Goal: Task Accomplishment & Management: Use online tool/utility

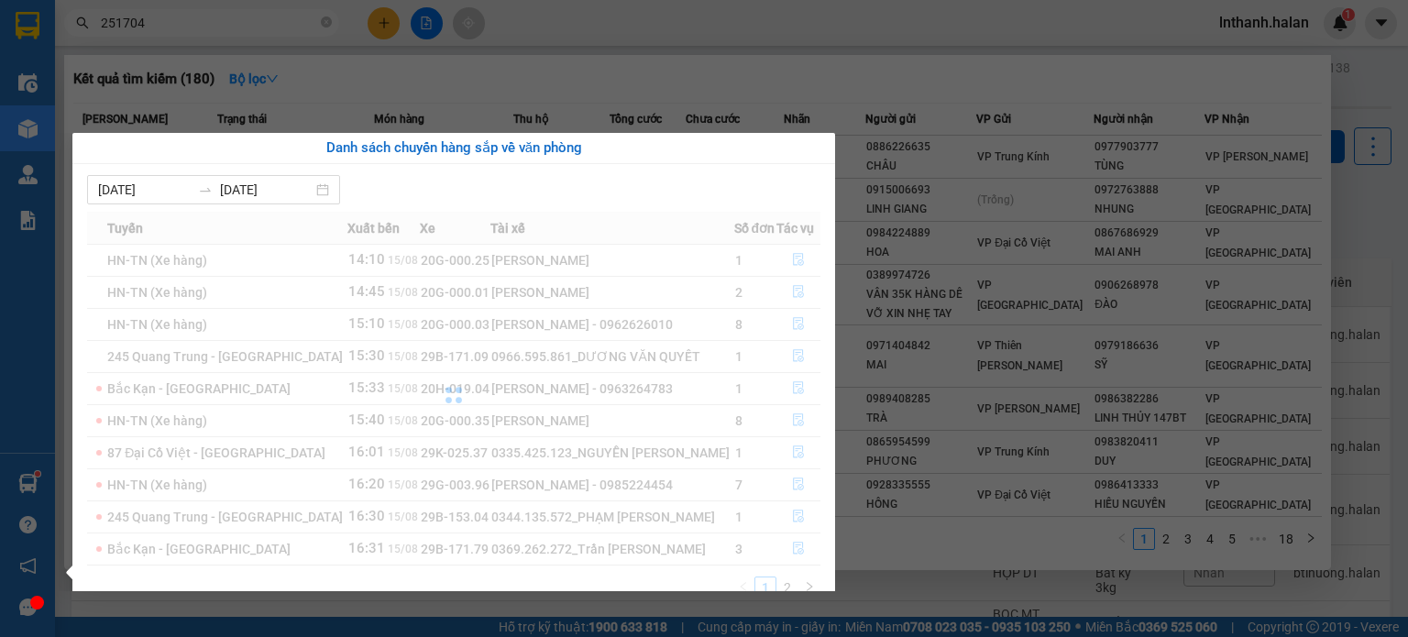
scroll to position [137, 0]
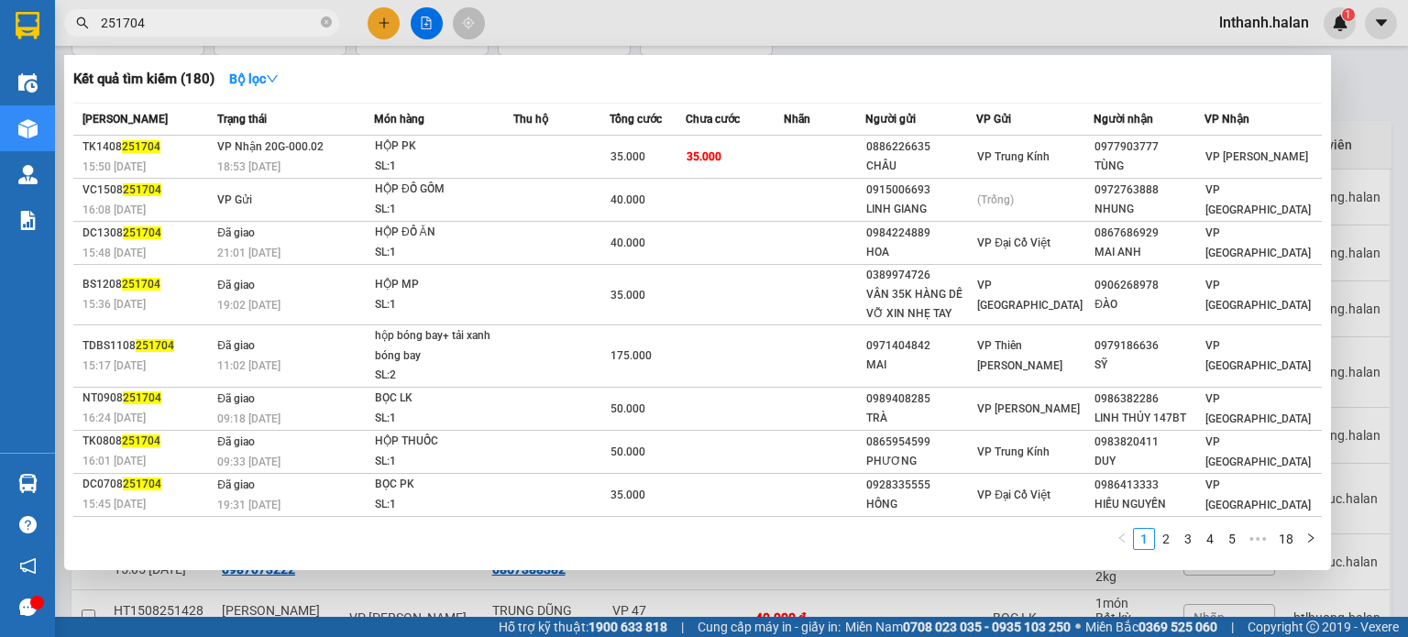
click at [821, 32] on section "Kết quả tìm kiếm ( 180 ) Bộ lọc Mã ĐH Trạng thái Món hàng Thu hộ Tổng cước Chưa…" at bounding box center [704, 318] width 1408 height 637
click at [821, 32] on div at bounding box center [704, 318] width 1408 height 637
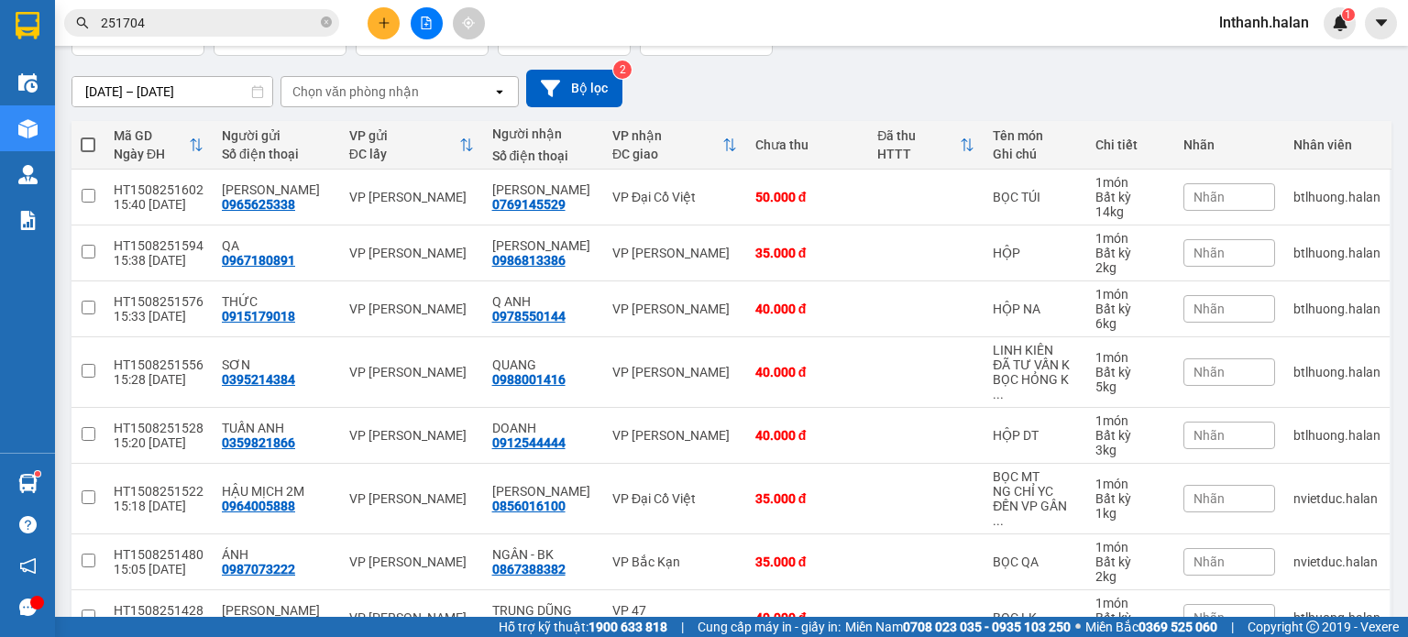
click at [55, 476] on main "ver 1.8.138 Kho gửi Trên xe Kho nhận Kho công nợ Hàng đã giao Đơn hàng 10 đơn K…" at bounding box center [704, 308] width 1408 height 617
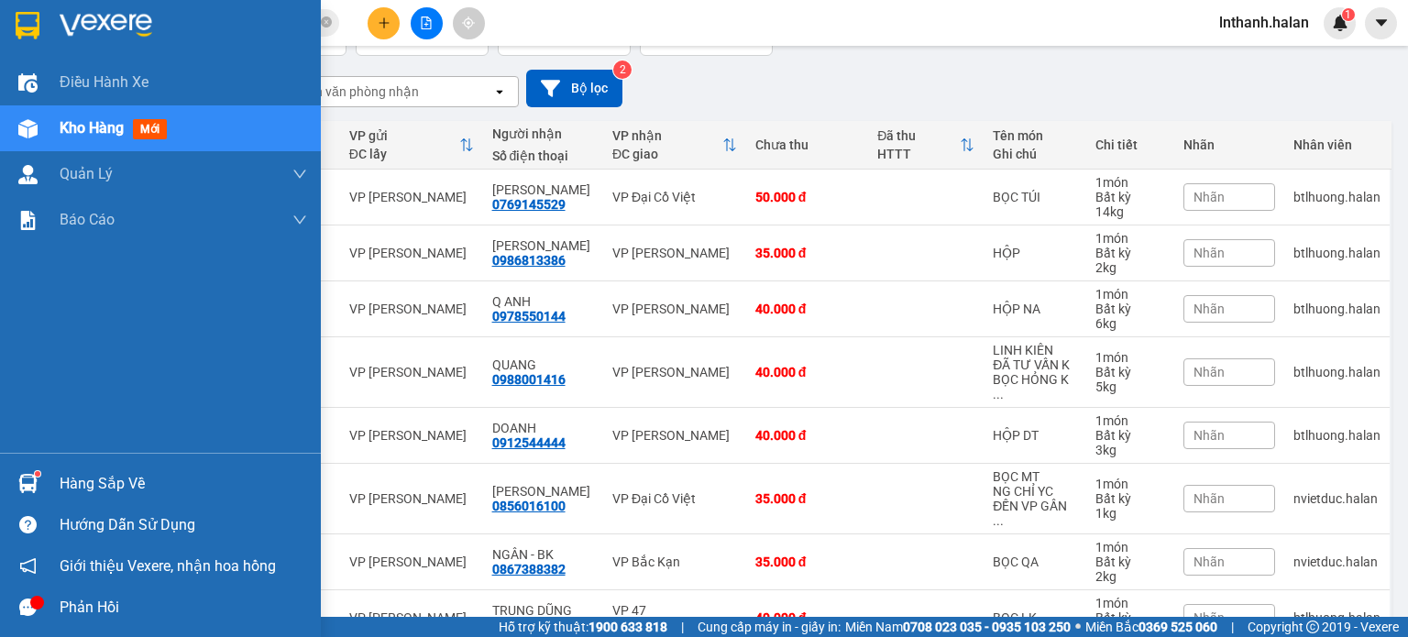
click at [38, 485] on div at bounding box center [28, 483] width 32 height 32
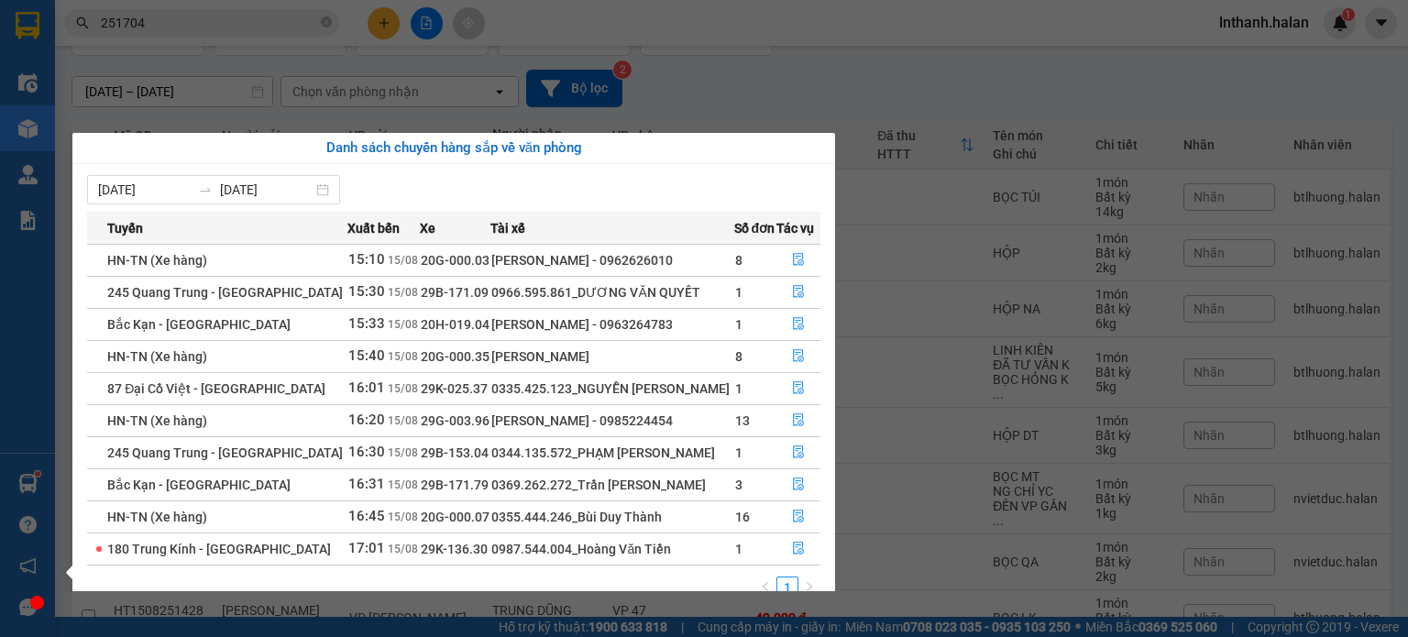
click at [968, 456] on section "Kết quả tìm kiếm ( 180 ) Bộ lọc Mã ĐH Trạng thái Món hàng Thu hộ Tổng cước Chưa…" at bounding box center [704, 318] width 1408 height 637
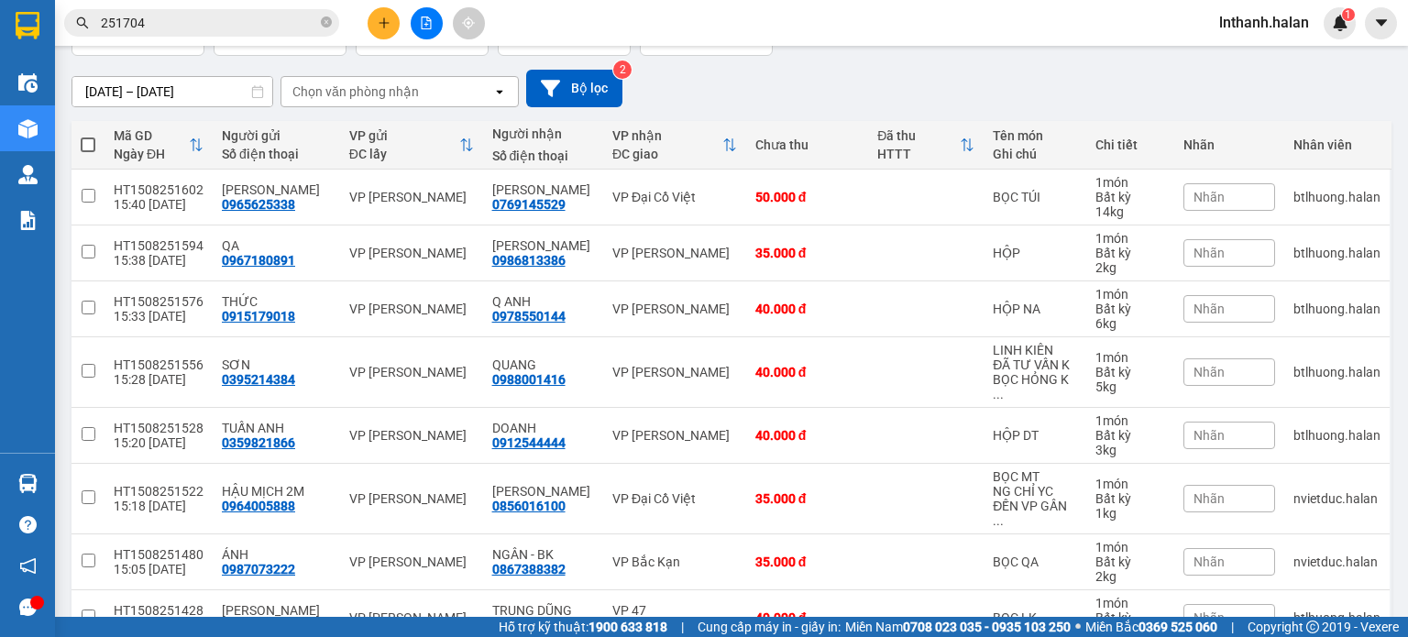
click at [444, 82] on div "Chọn văn phòng nhận" at bounding box center [386, 91] width 211 height 29
type input "47"
click at [427, 140] on div "VP 47 [PERSON_NAME]" at bounding box center [399, 130] width 238 height 33
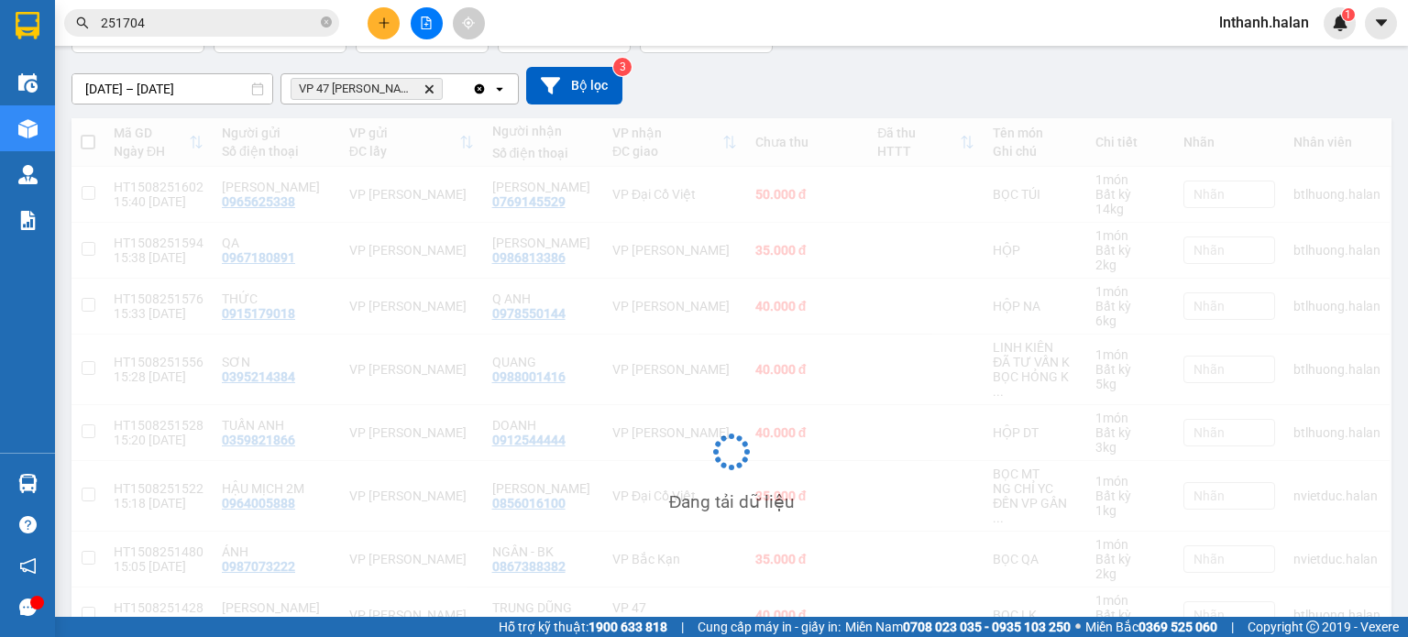
scroll to position [84, 0]
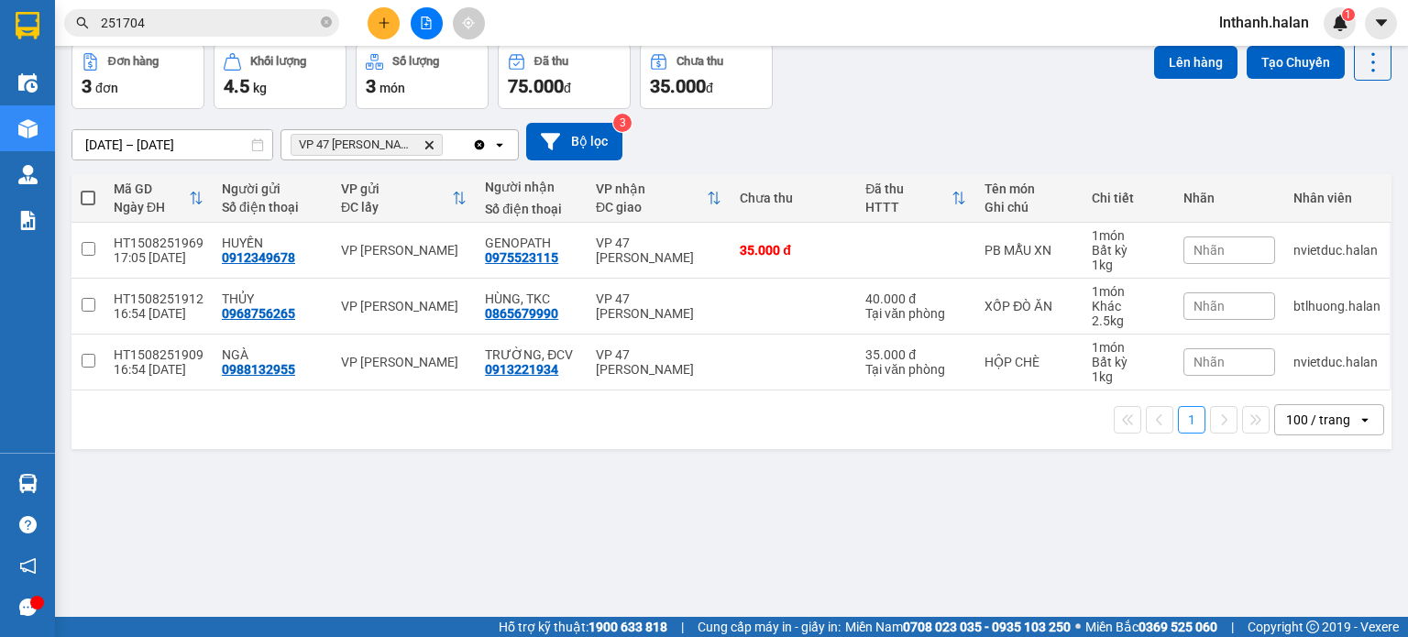
click at [429, 142] on icon "VP 47 Trần Khát Chân, close by backspace" at bounding box center [429, 144] width 8 height 8
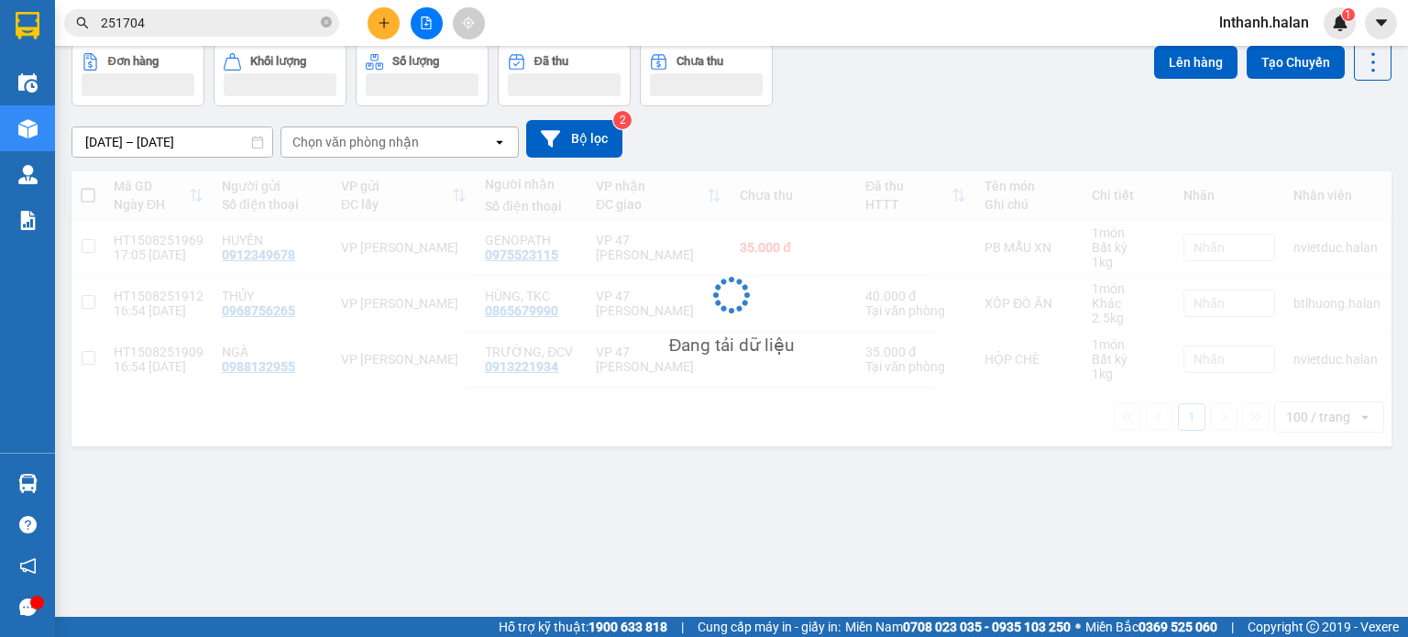
click at [429, 142] on div "Chọn văn phòng nhận" at bounding box center [386, 141] width 211 height 29
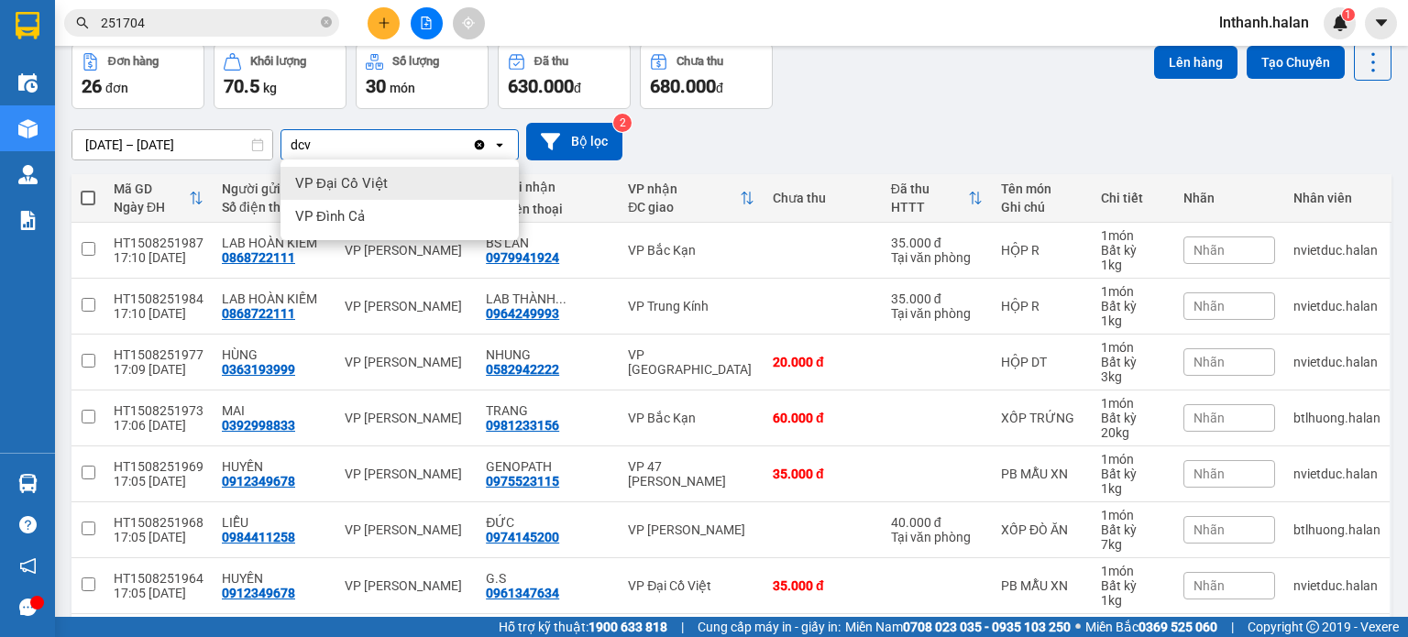
type input "dcv"
click at [420, 184] on div "VP Đại Cồ Việt" at bounding box center [399, 183] width 238 height 33
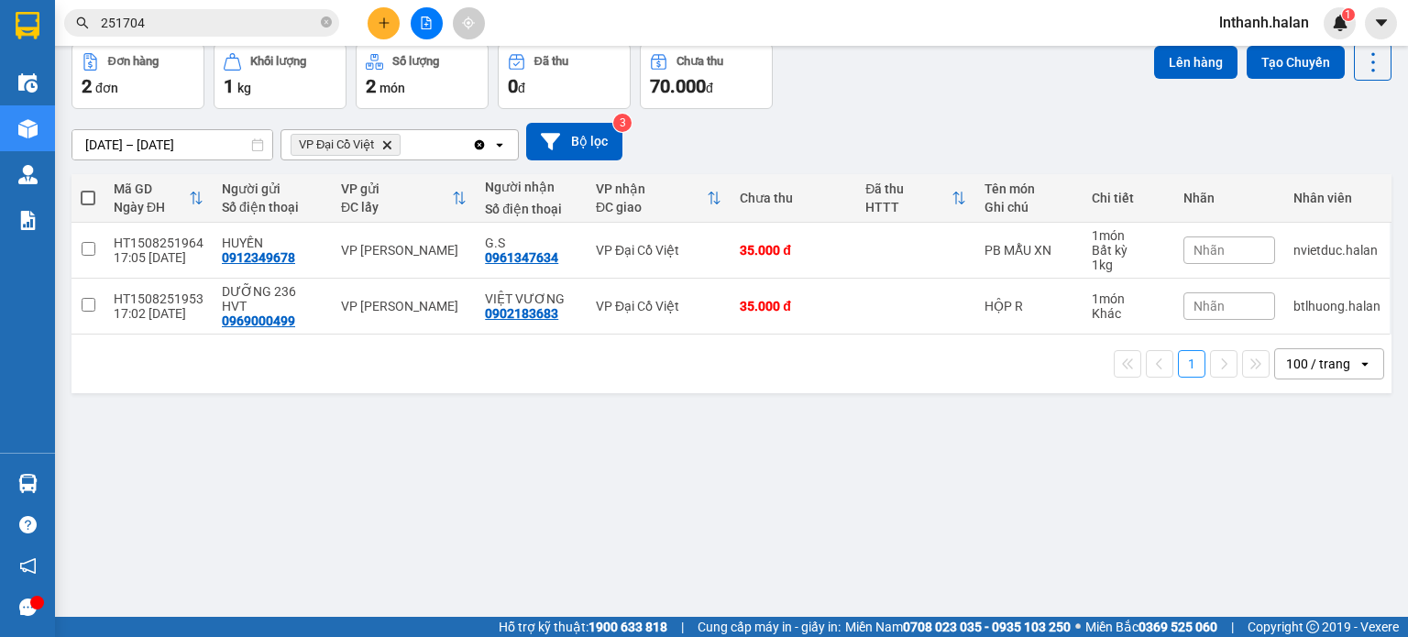
click at [985, 124] on div "[DATE] – [DATE] Press the down arrow key to interact with the calendar and sele…" at bounding box center [731, 142] width 1320 height 38
click at [392, 147] on icon "Delete" at bounding box center [386, 144] width 11 height 11
click at [392, 147] on div "Chọn văn phòng nhận" at bounding box center [355, 145] width 126 height 18
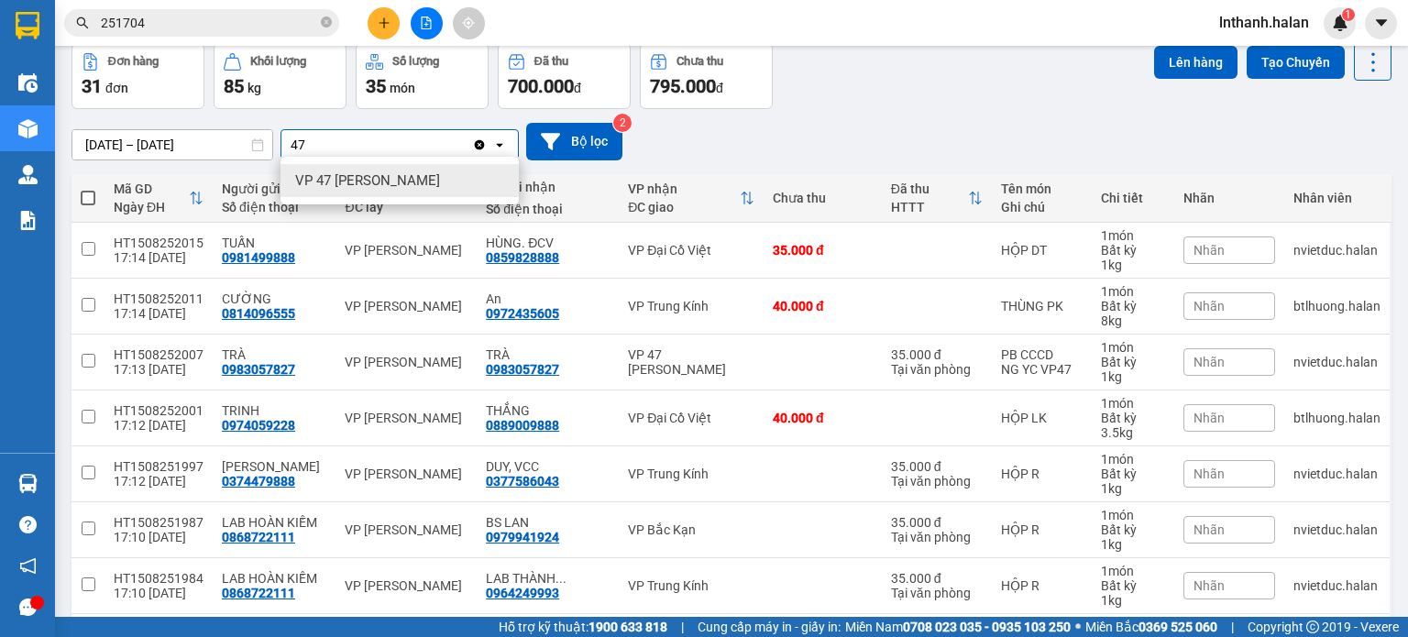
type input "47"
click at [363, 190] on div "VP 47 [PERSON_NAME]" at bounding box center [399, 180] width 238 height 33
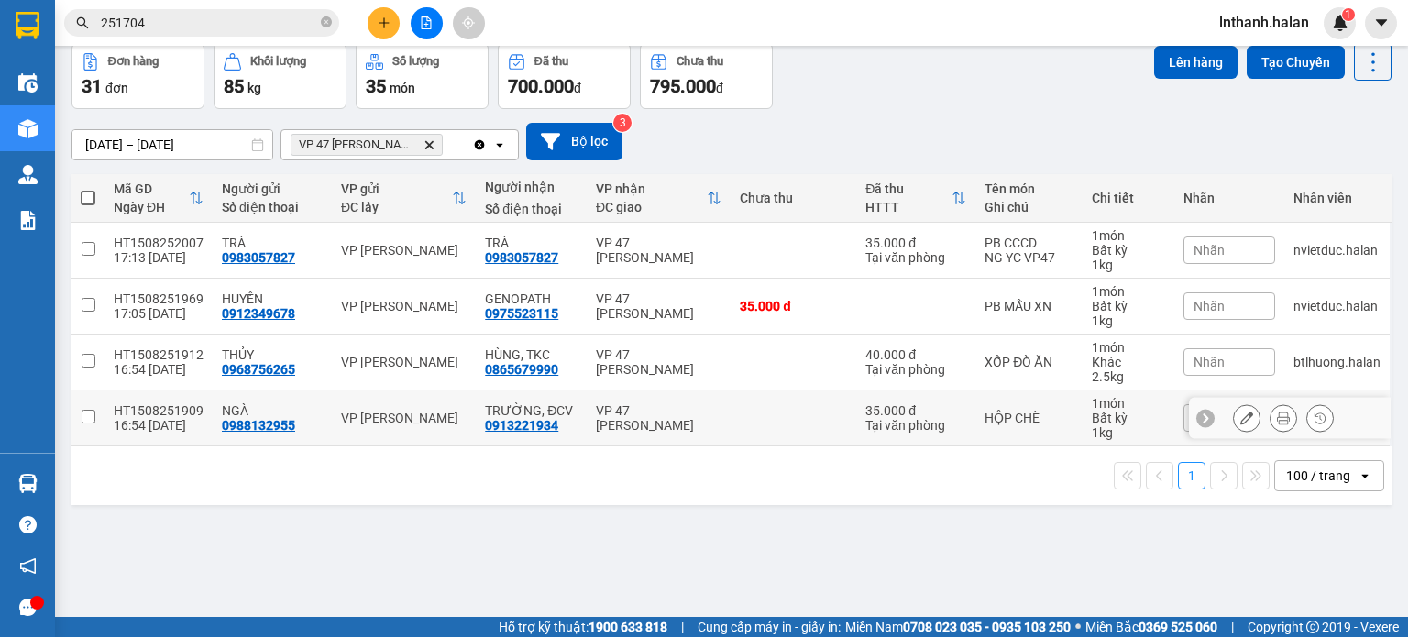
click at [933, 418] on div "Tại văn phòng" at bounding box center [915, 425] width 101 height 15
checkbox input "true"
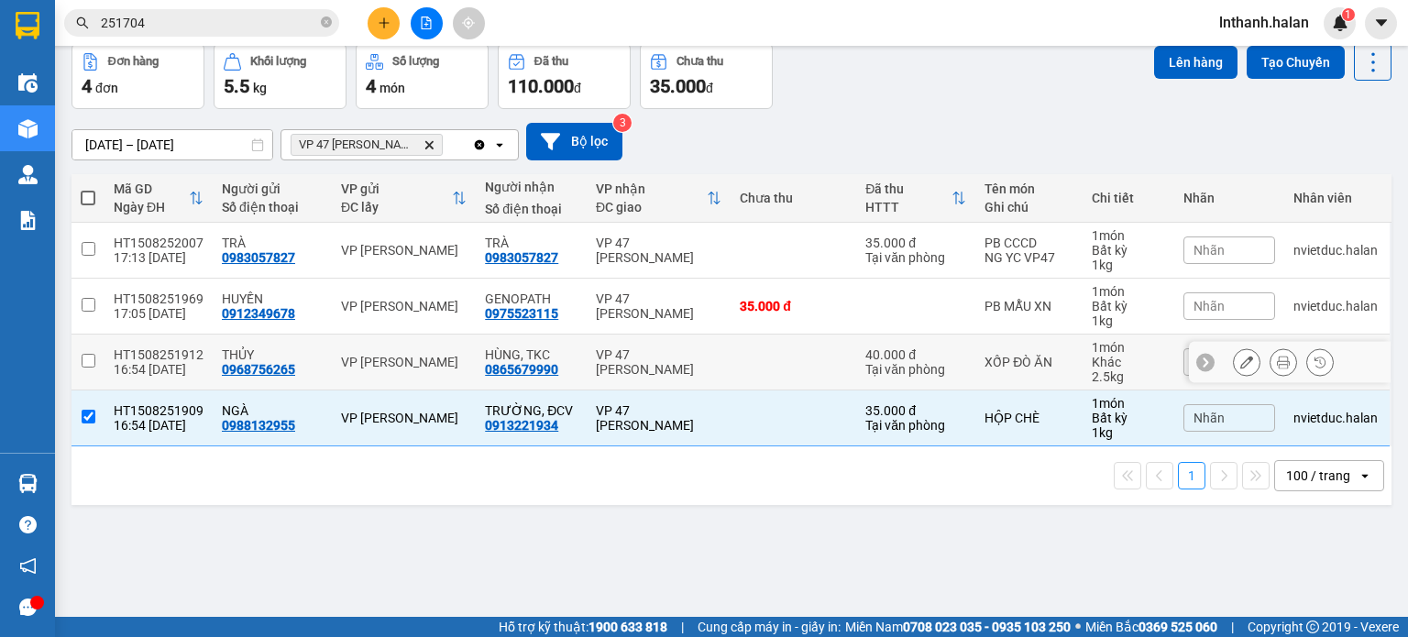
click at [941, 368] on div "Tại văn phòng" at bounding box center [915, 369] width 101 height 15
checkbox input "true"
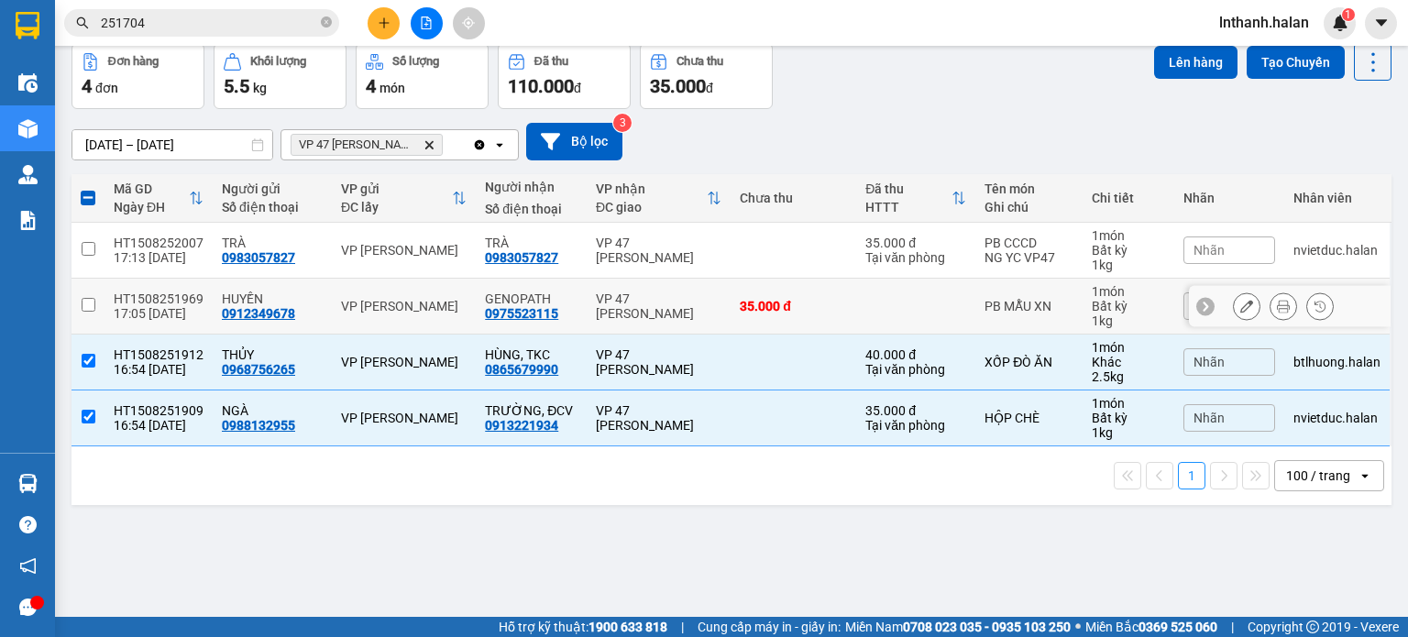
click at [961, 304] on td at bounding box center [915, 307] width 119 height 56
checkbox input "true"
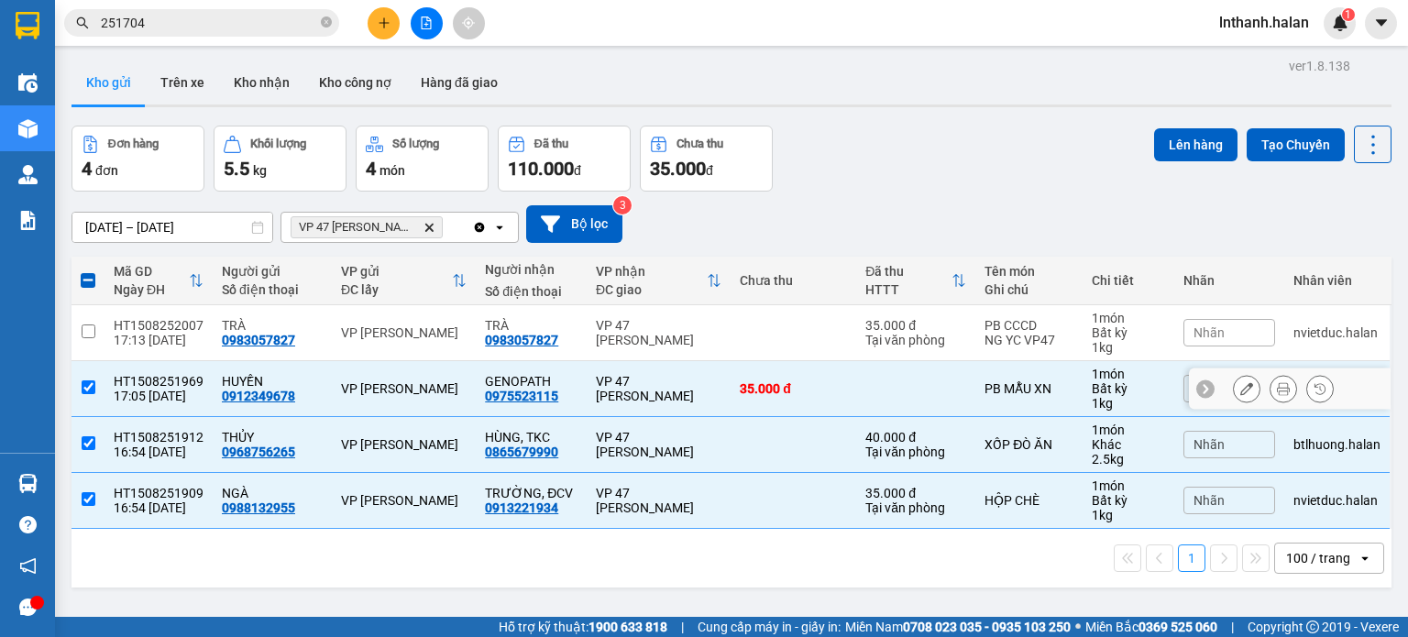
scroll to position [0, 0]
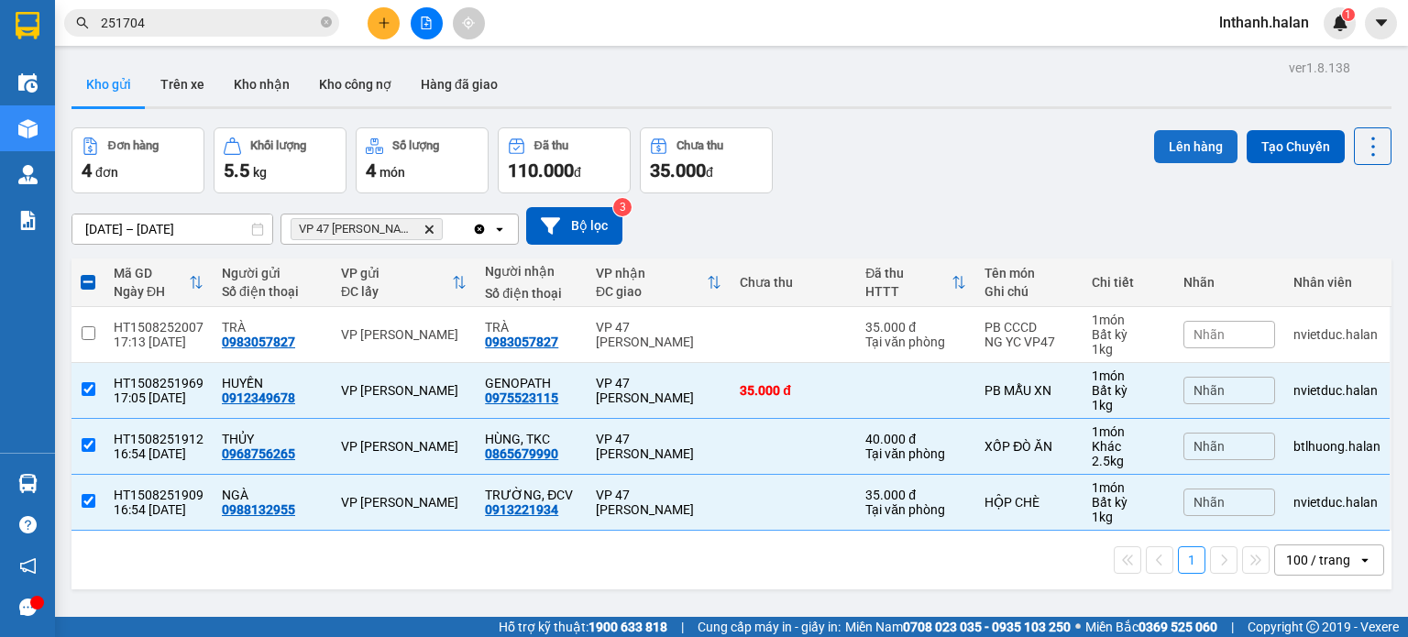
click at [1182, 147] on button "Lên hàng" at bounding box center [1195, 146] width 83 height 33
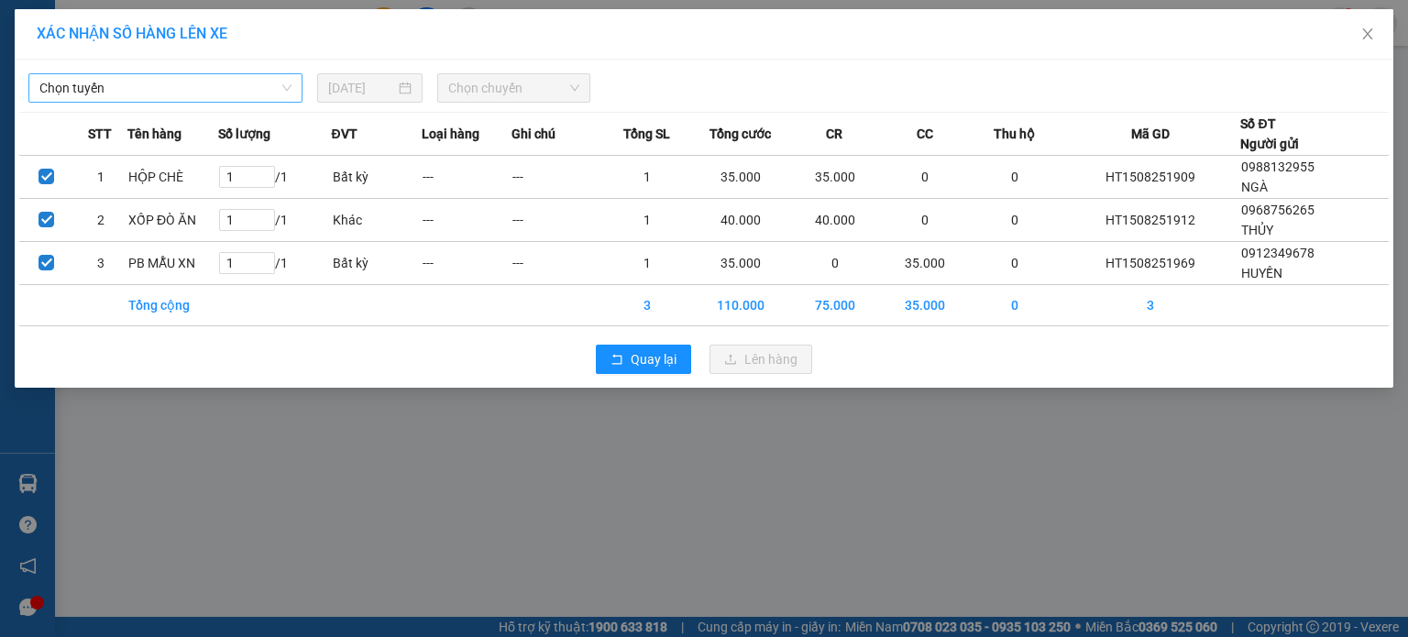
click at [202, 83] on span "Chọn tuyến" at bounding box center [165, 87] width 252 height 27
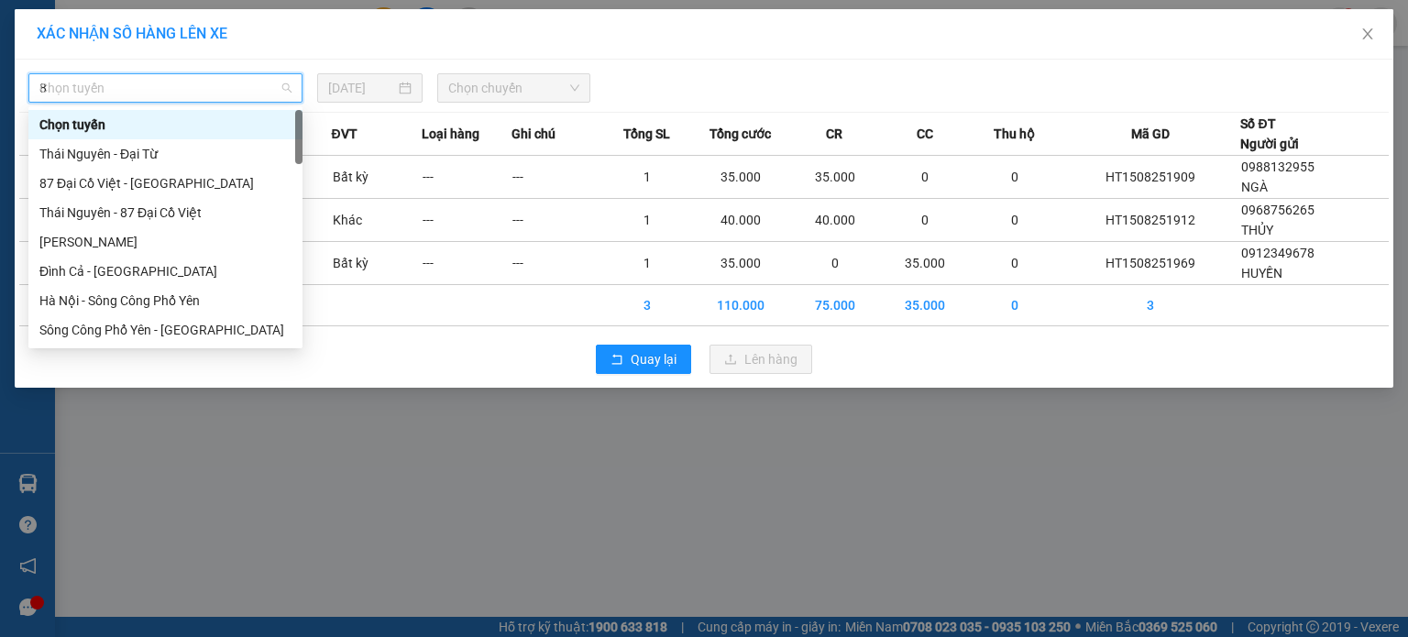
type input "87"
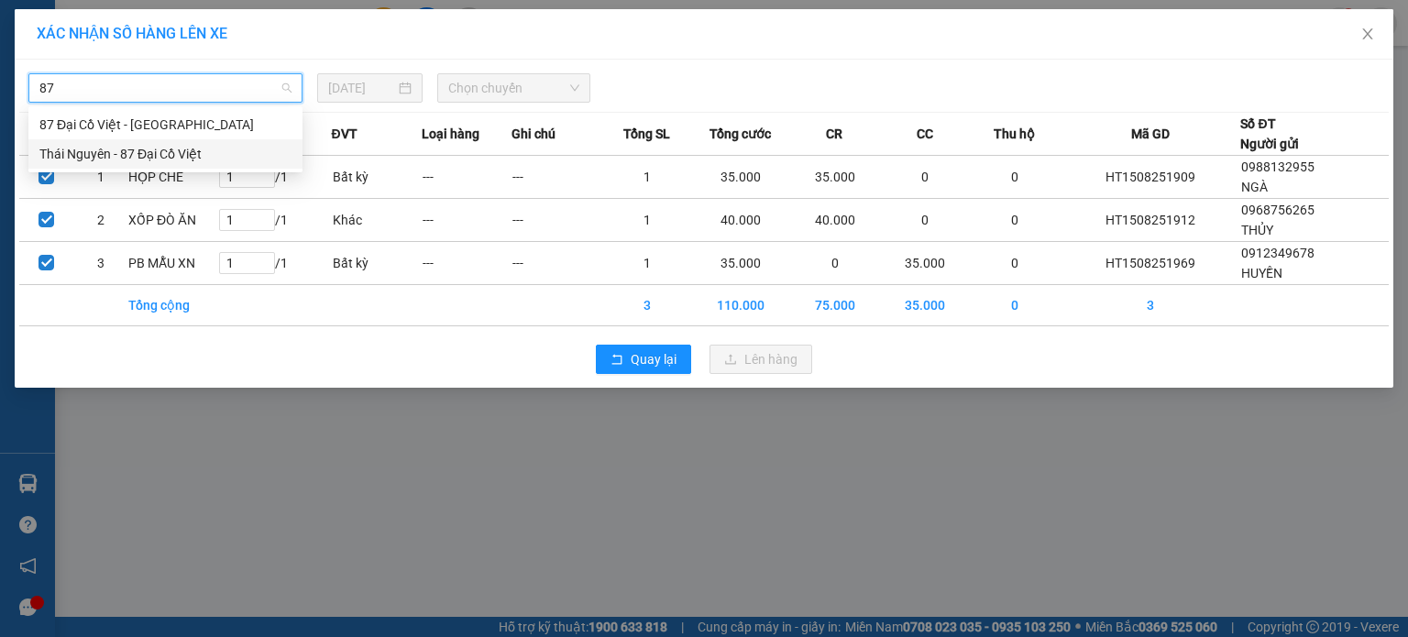
click at [190, 154] on div "Thái Nguyên - 87 Đại Cồ Việt" at bounding box center [165, 154] width 252 height 20
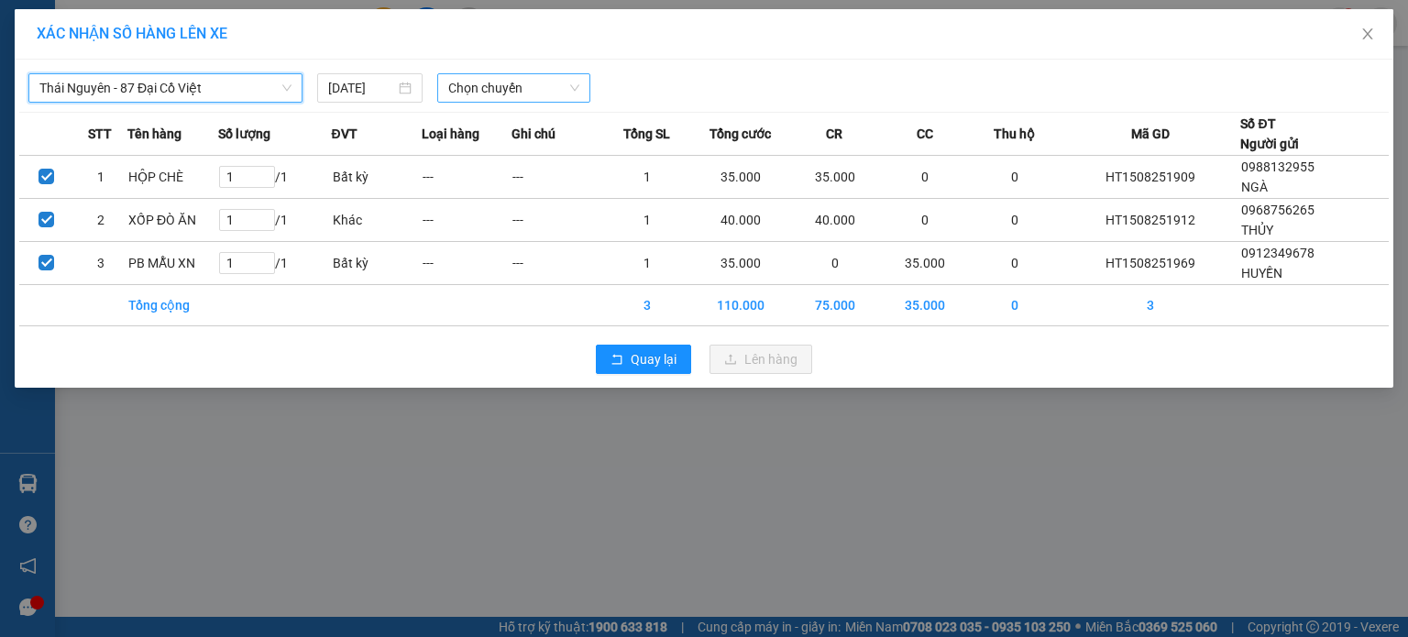
click at [508, 93] on span "Chọn chuyến" at bounding box center [514, 87] width 132 height 27
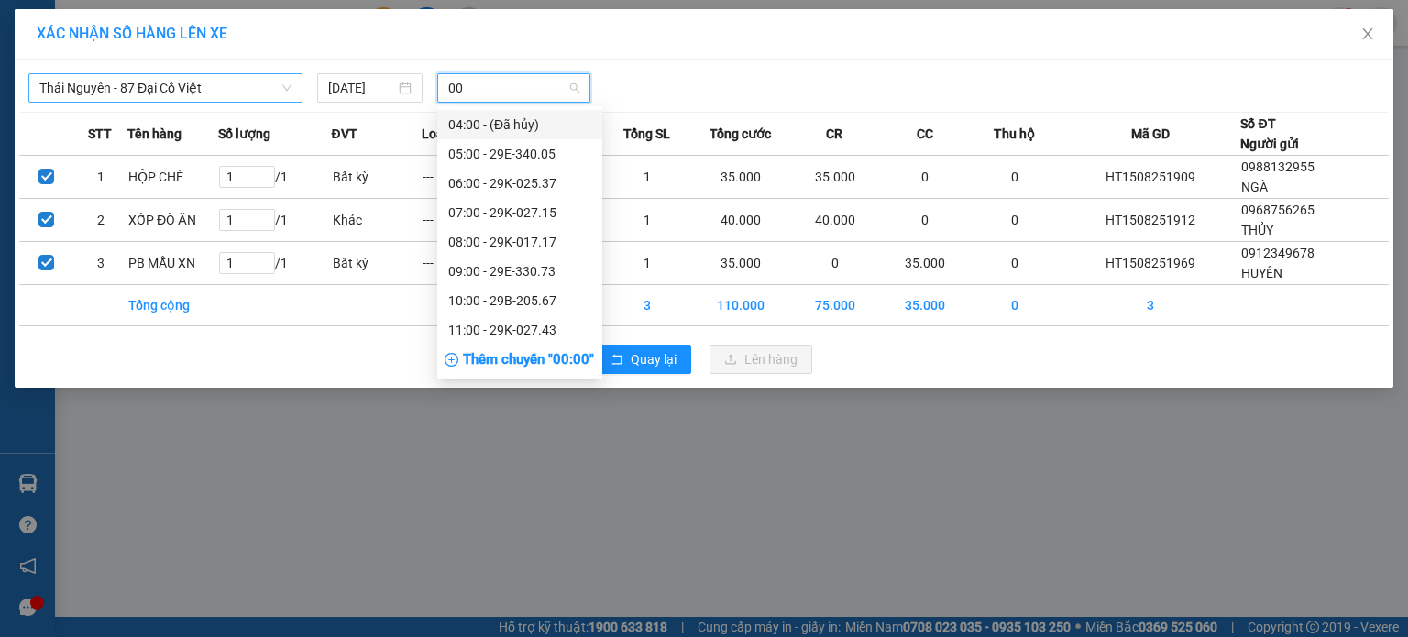
type input "005"
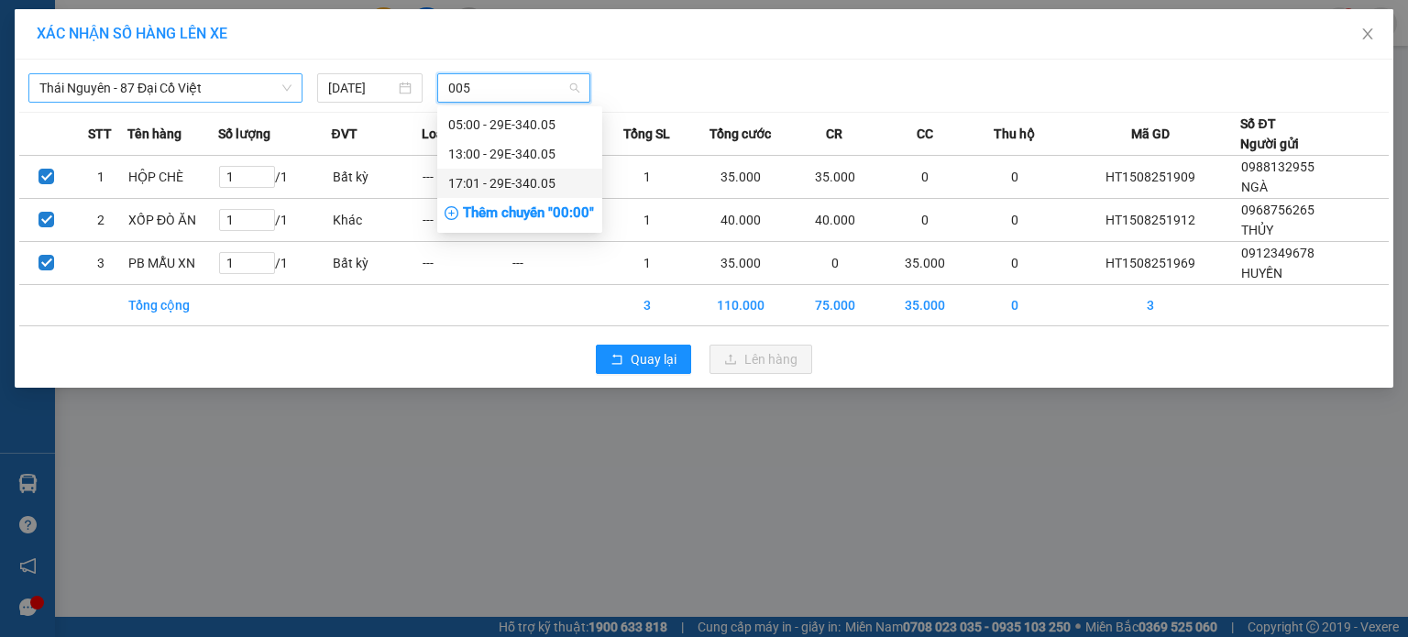
click at [499, 186] on div "17:01 - 29E-340.05" at bounding box center [519, 183] width 143 height 20
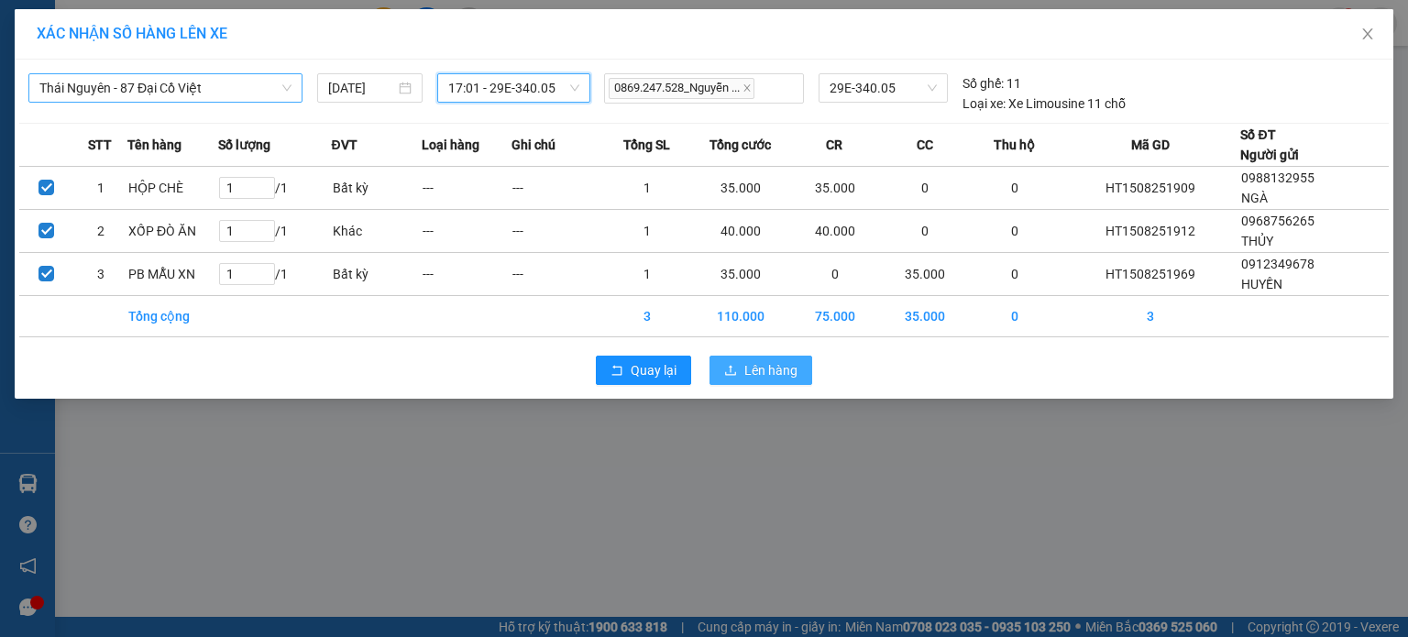
click at [799, 380] on button "Lên hàng" at bounding box center [760, 370] width 103 height 29
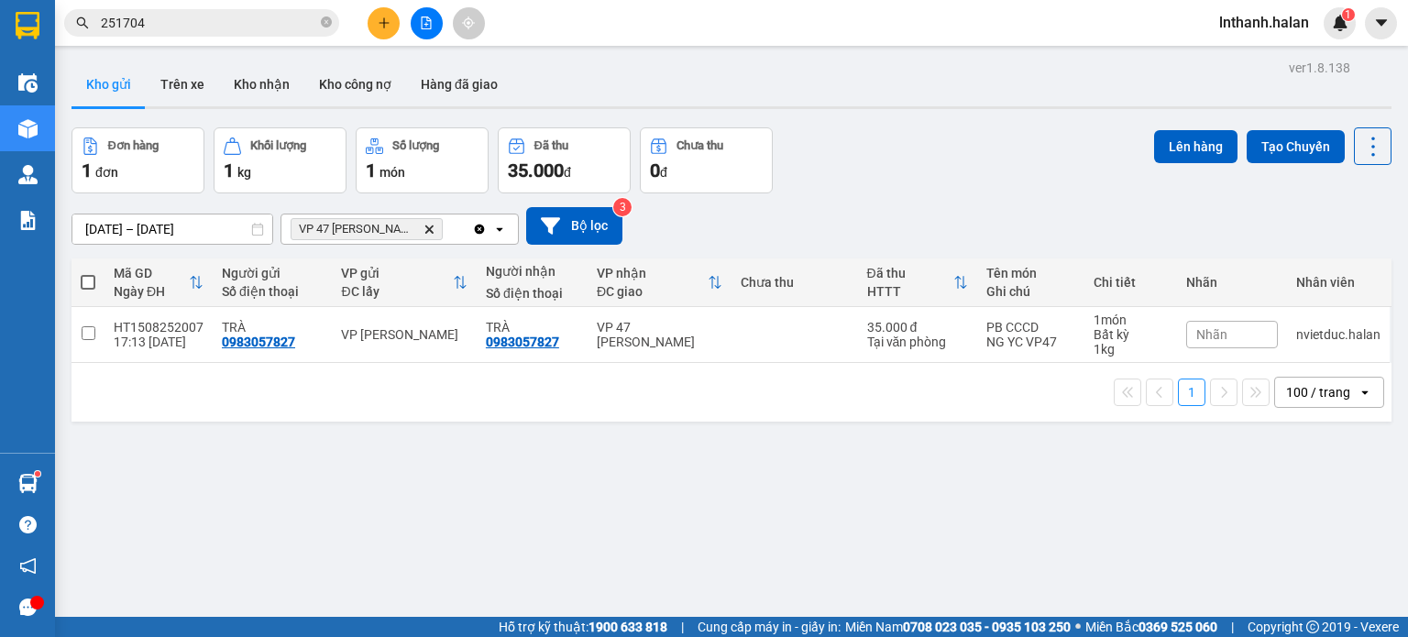
click at [480, 229] on icon "Clear all" at bounding box center [480, 229] width 10 height 10
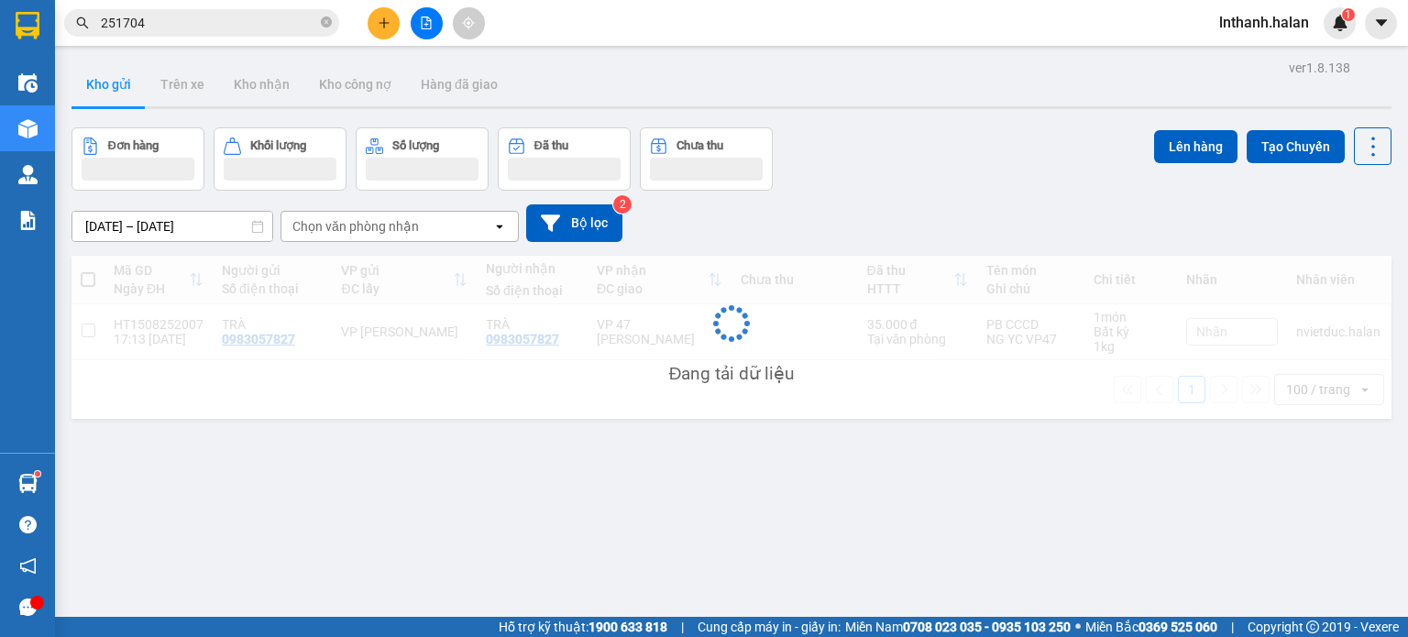
click at [436, 230] on div "Chọn văn phòng nhận" at bounding box center [386, 226] width 211 height 29
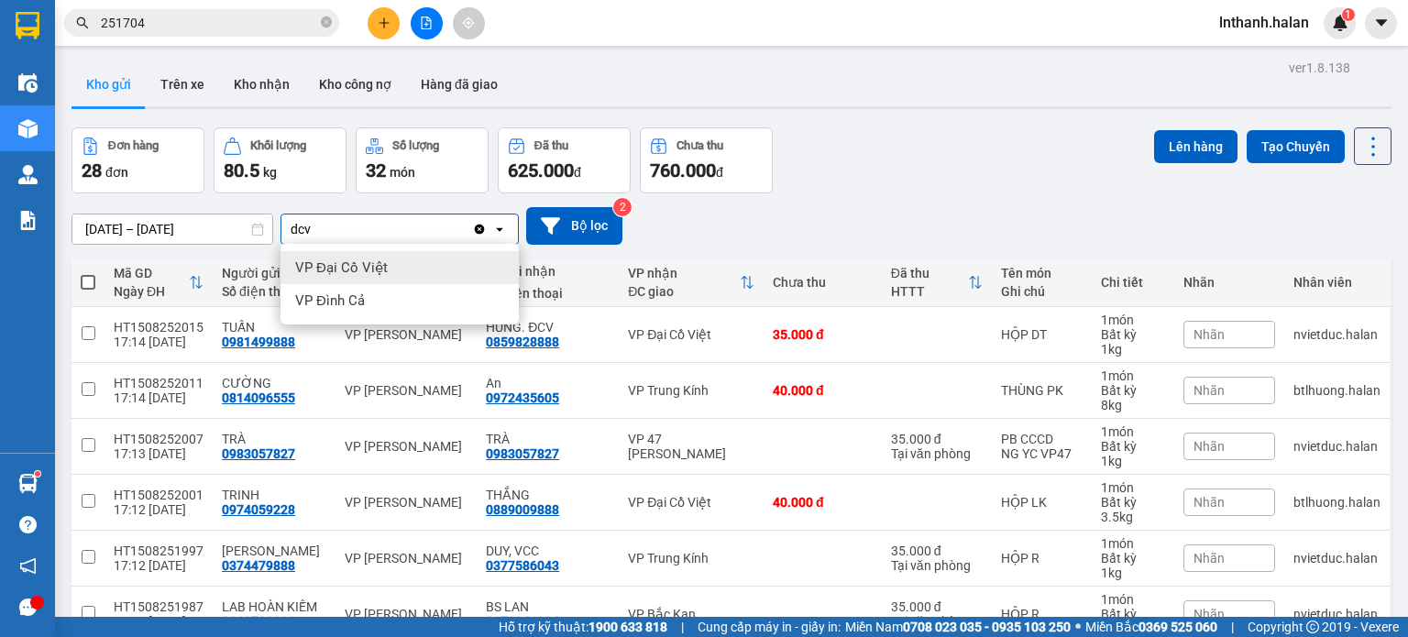
type input "dcv"
click at [426, 263] on div "VP Đại Cồ Việt" at bounding box center [399, 267] width 238 height 33
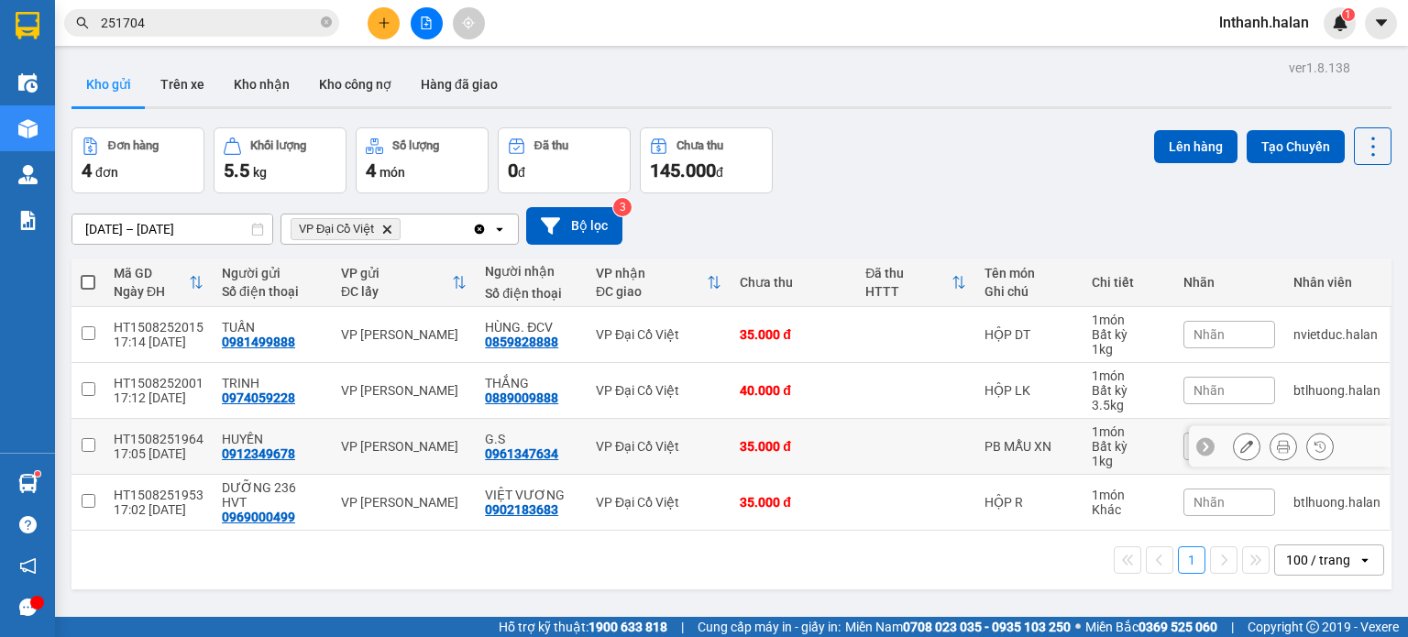
click at [899, 445] on td at bounding box center [915, 447] width 119 height 56
checkbox input "true"
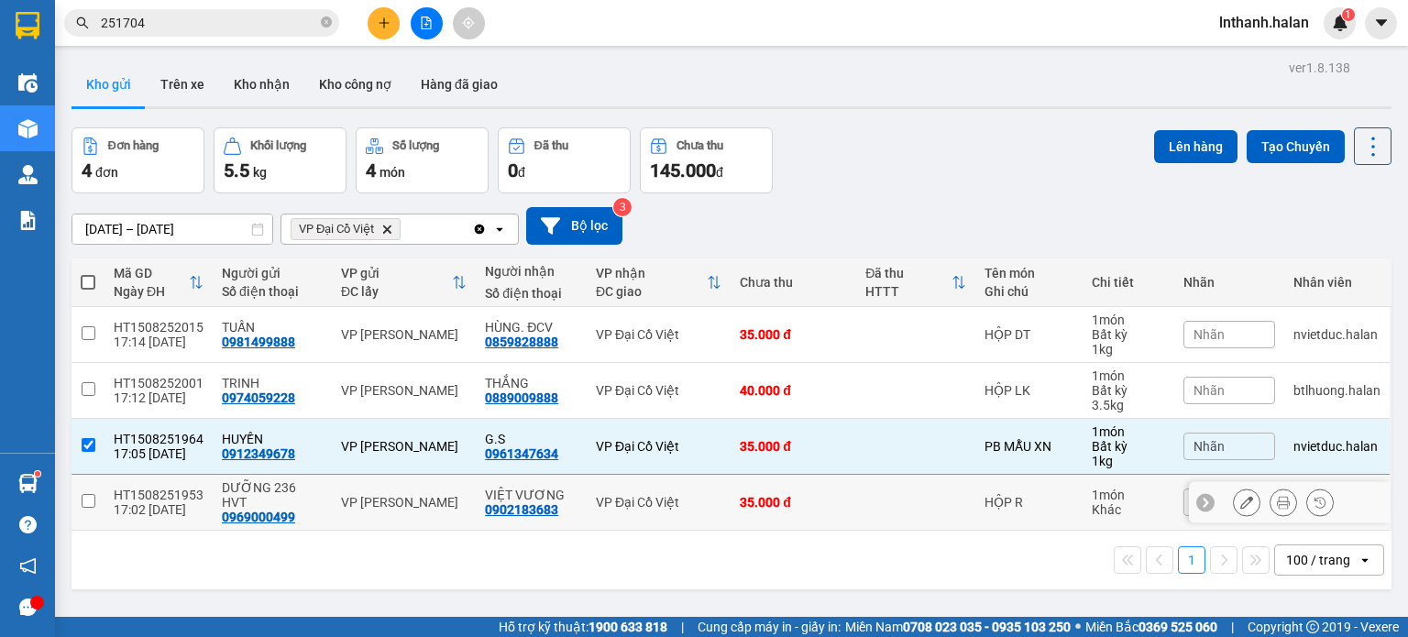
click at [871, 502] on td at bounding box center [915, 503] width 119 height 56
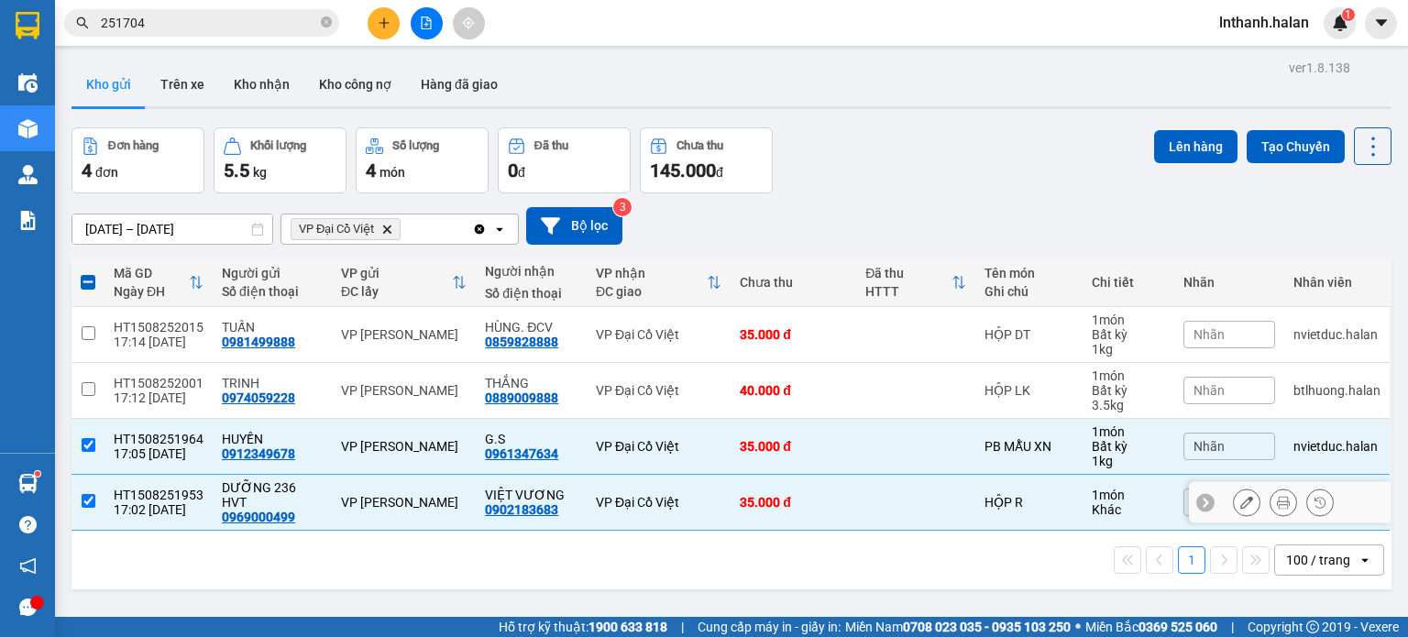
checkbox input "true"
click at [1180, 142] on button "Lên hàng" at bounding box center [1195, 146] width 83 height 33
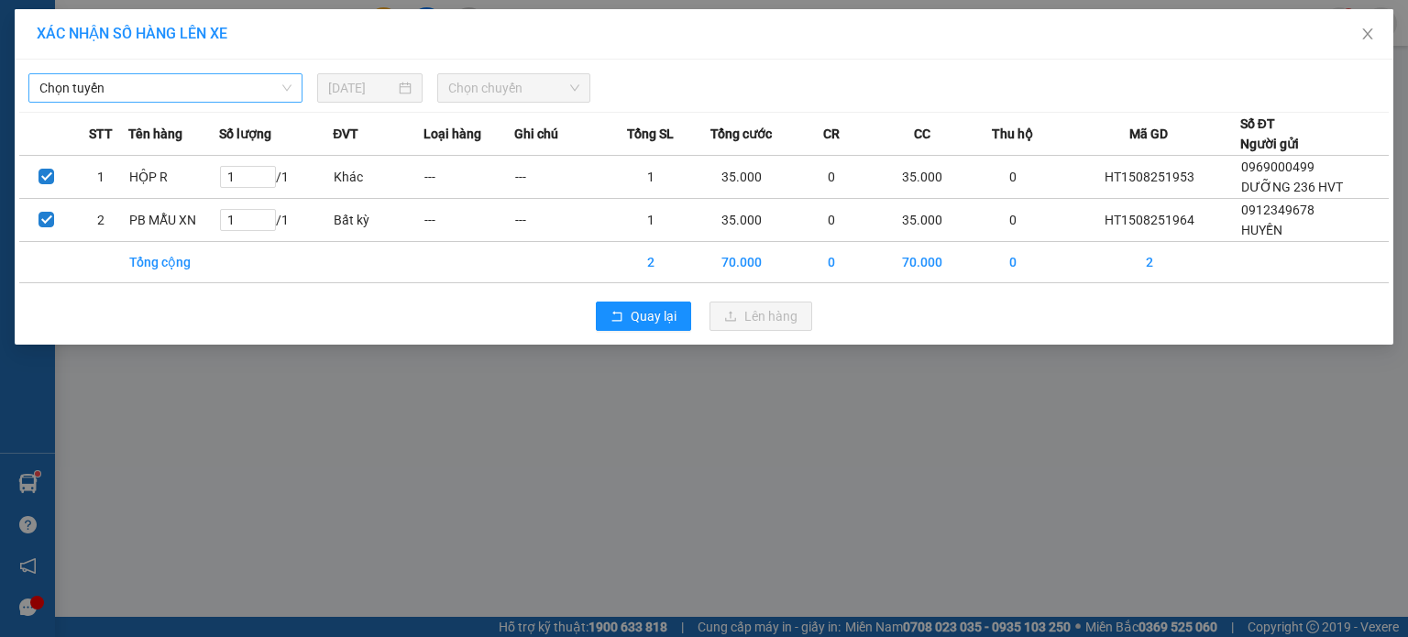
click at [205, 74] on span "Chọn tuyến" at bounding box center [165, 87] width 252 height 27
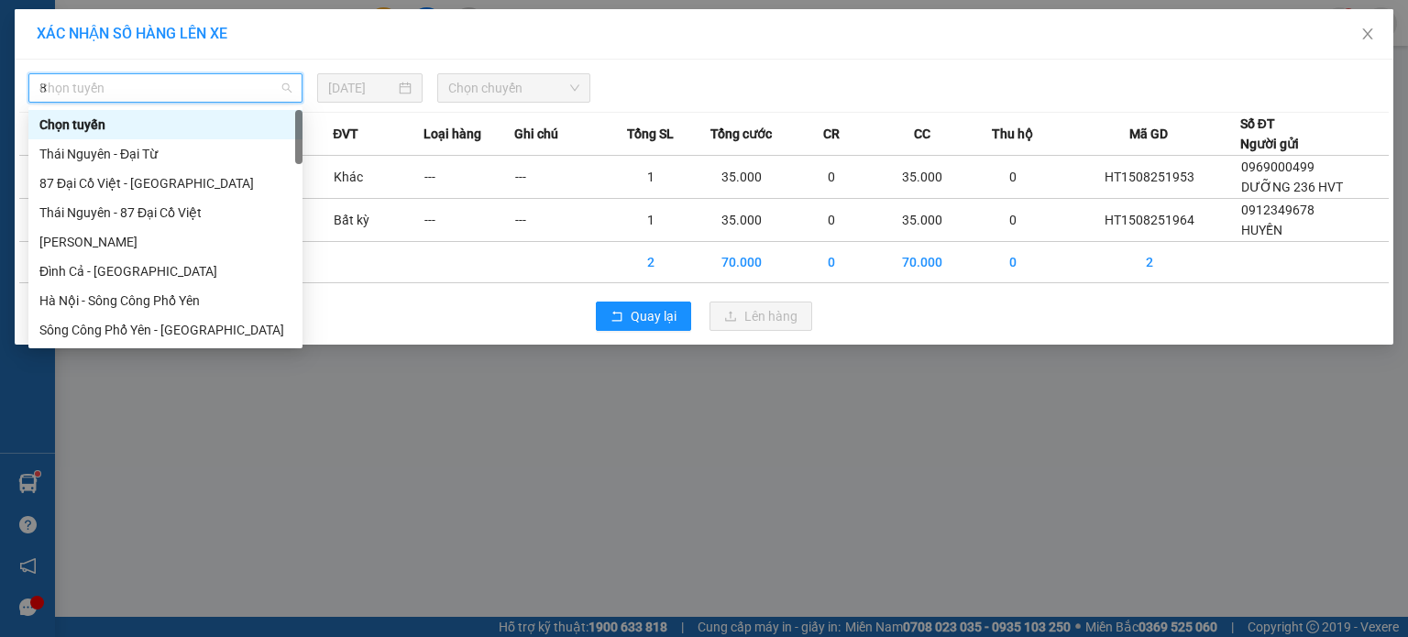
type input "87"
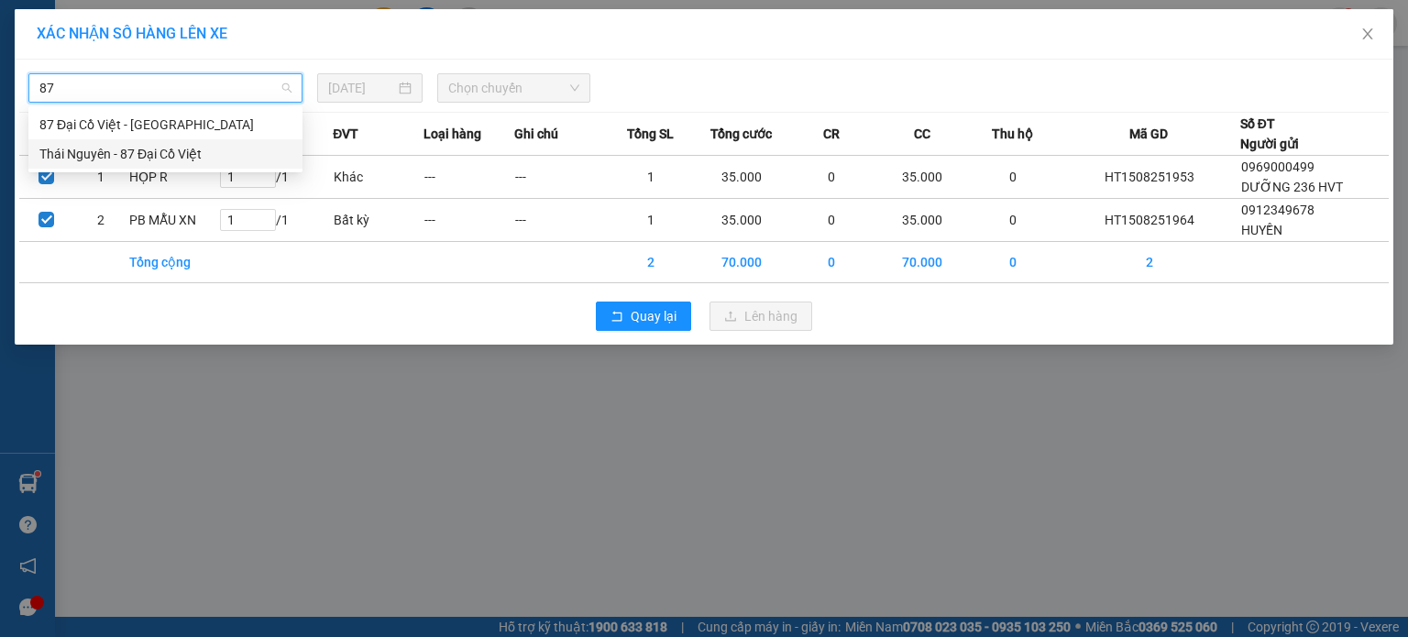
click at [172, 144] on div "Thái Nguyên - 87 Đại Cồ Việt" at bounding box center [165, 154] width 252 height 20
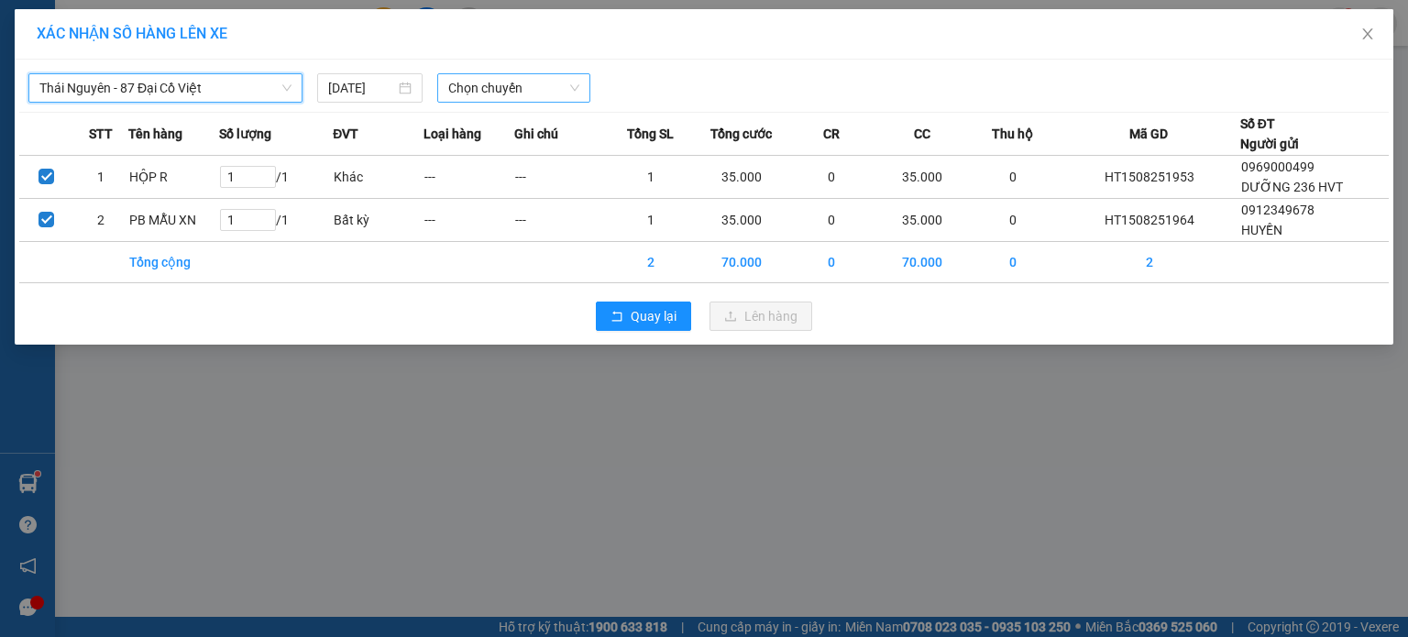
click at [478, 97] on span "Chọn chuyến" at bounding box center [514, 87] width 132 height 27
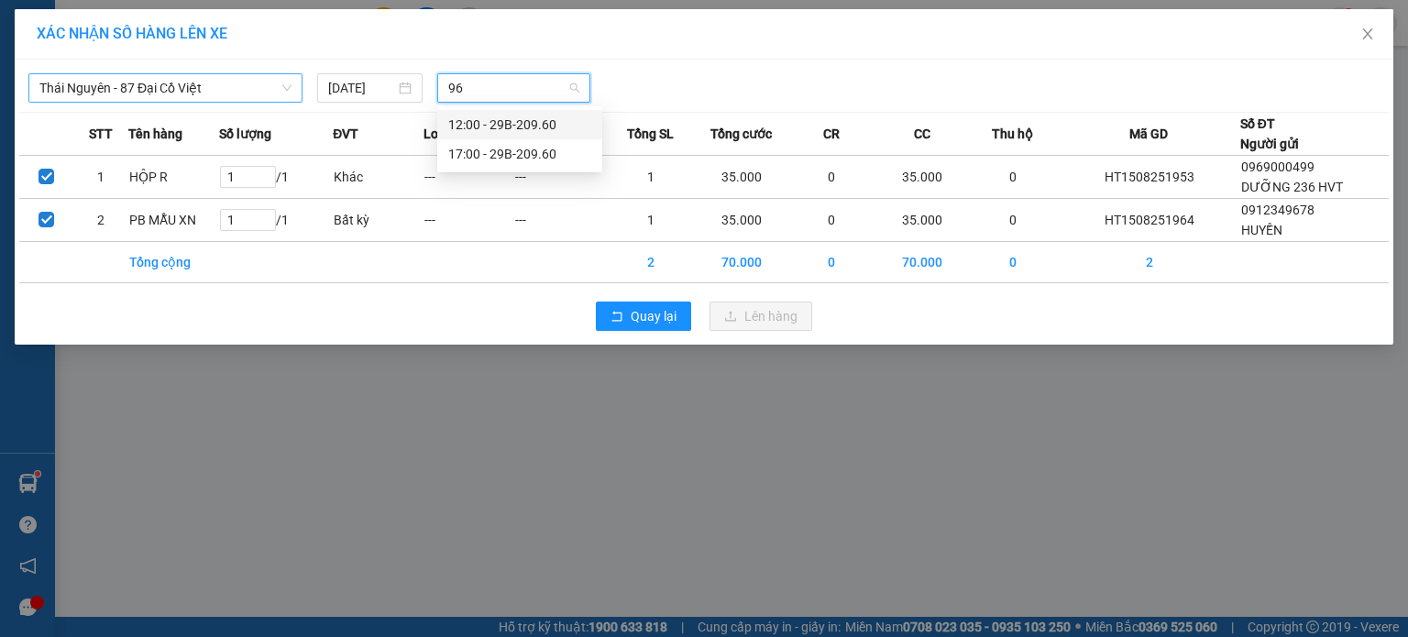
type input "960"
click at [482, 150] on div "17:00 - 29B-209.60" at bounding box center [519, 154] width 143 height 20
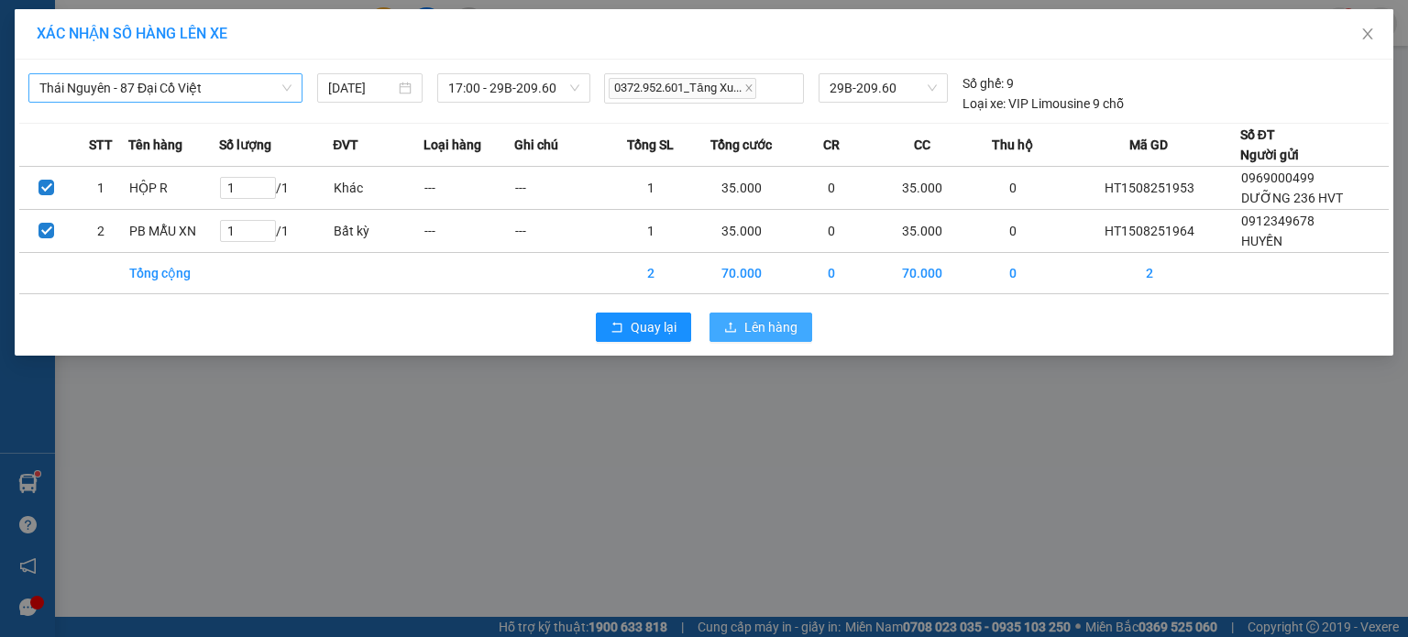
click at [793, 333] on span "Lên hàng" at bounding box center [770, 327] width 53 height 20
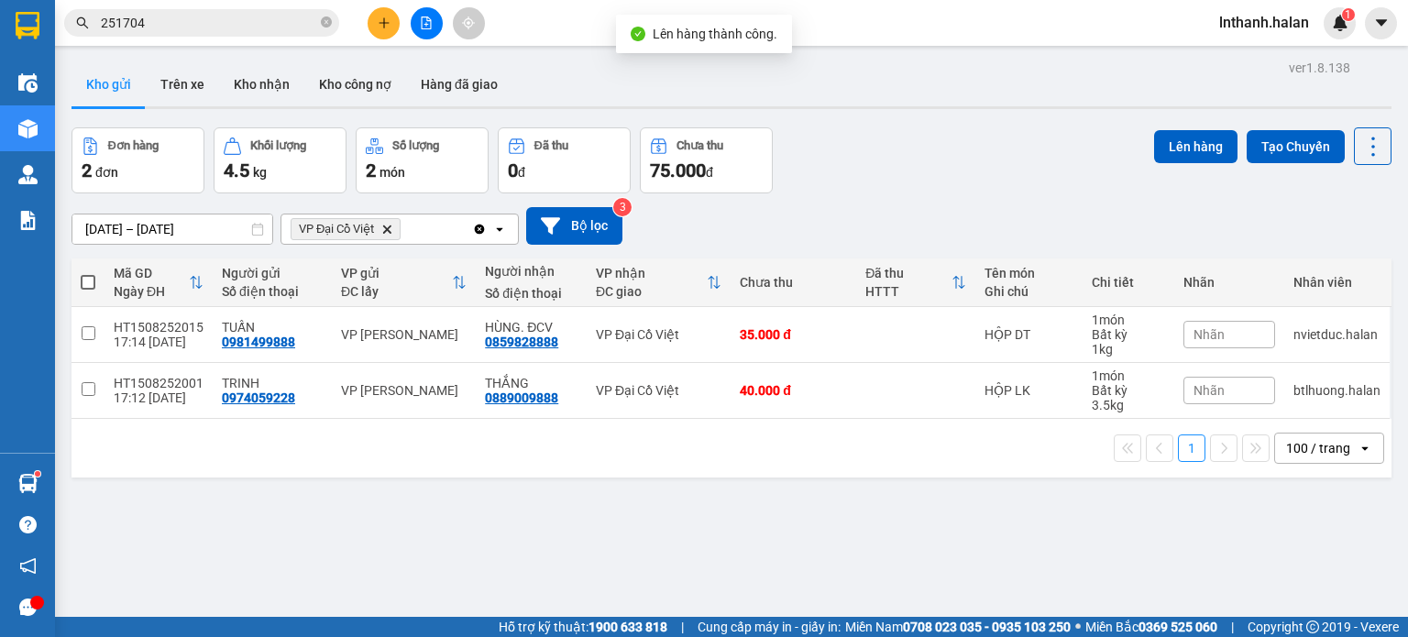
click at [478, 227] on icon "Clear all" at bounding box center [479, 229] width 15 height 15
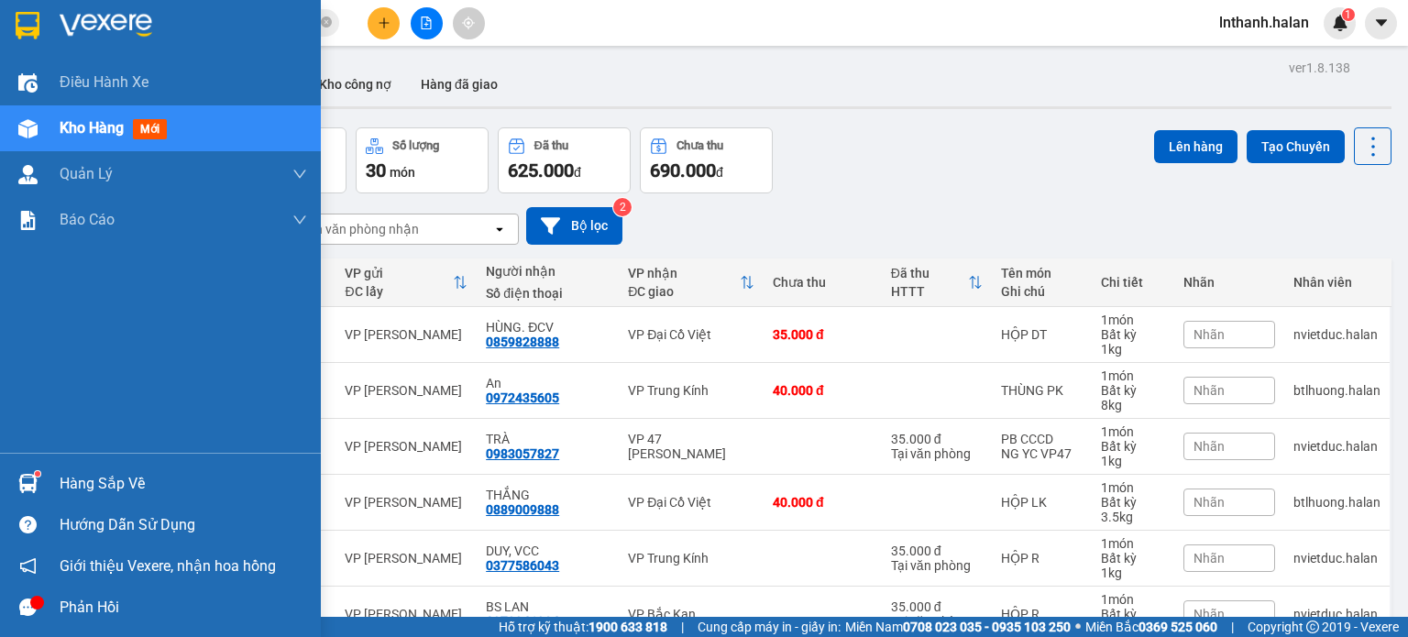
click at [33, 474] on img at bounding box center [27, 483] width 19 height 19
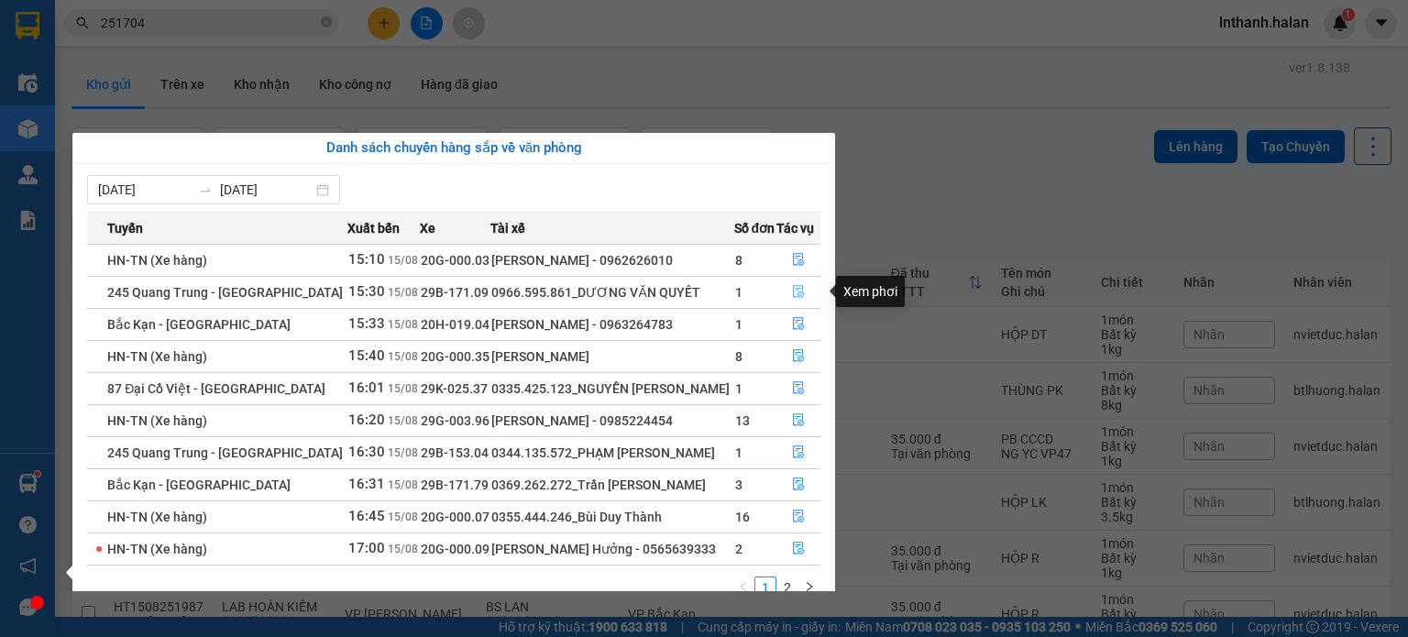
click at [793, 291] on icon "file-done" at bounding box center [798, 292] width 11 height 13
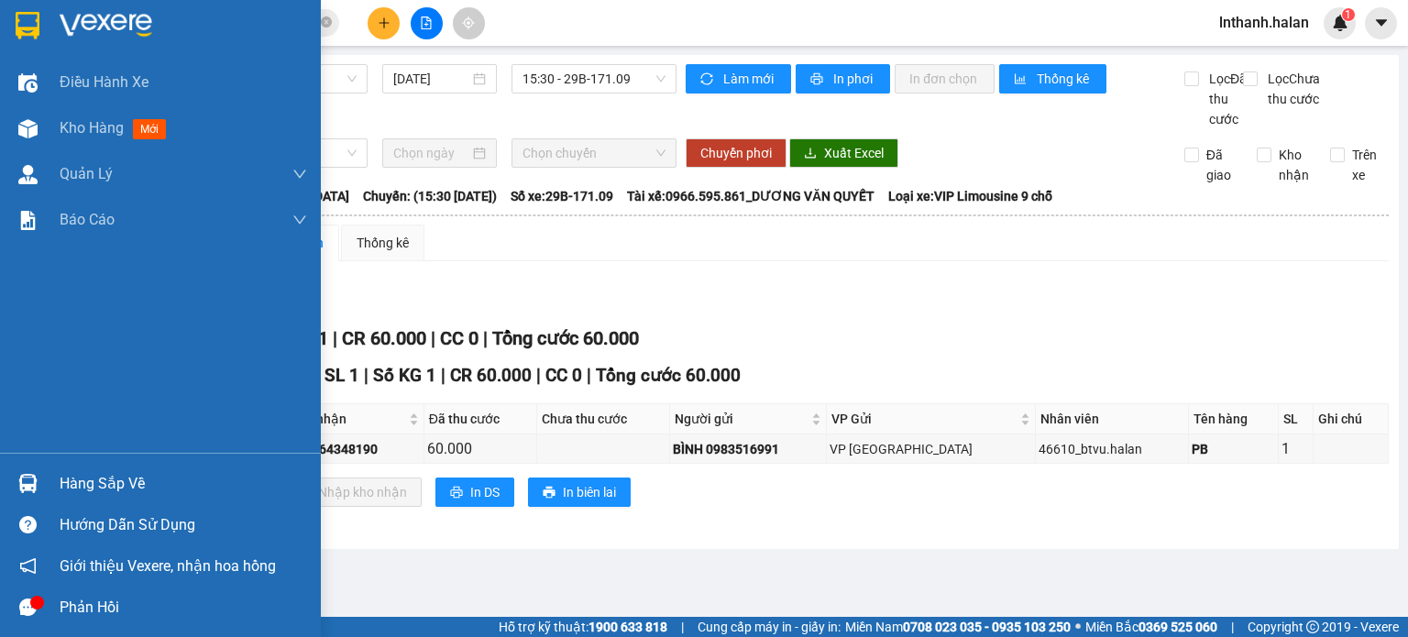
click at [28, 478] on img at bounding box center [27, 483] width 19 height 19
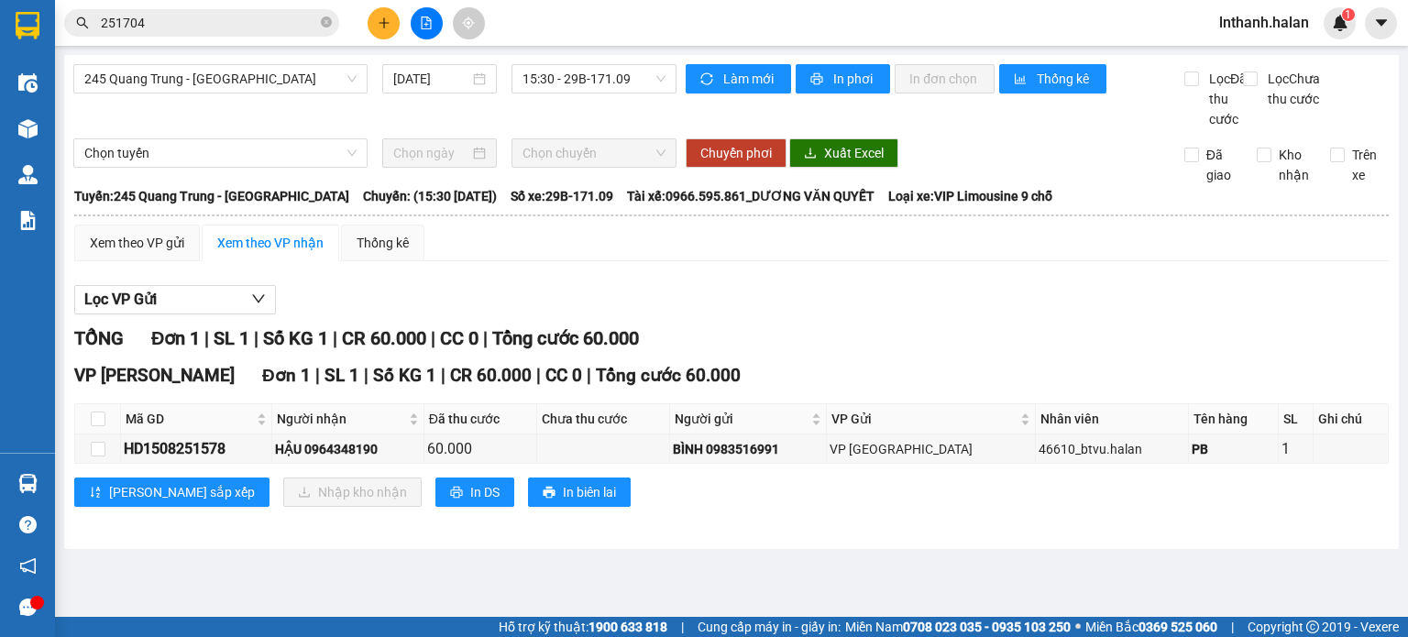
click at [1061, 349] on section "Kết quả tìm kiếm ( 180 ) Bộ lọc Mã ĐH Trạng thái Món hàng Thu hộ Tổng cước Chưa…" at bounding box center [704, 318] width 1408 height 637
click at [201, 460] on div "HD1508251578" at bounding box center [196, 448] width 145 height 23
copy div "HD1508251578"
click at [205, 35] on span "251704" at bounding box center [201, 22] width 275 height 27
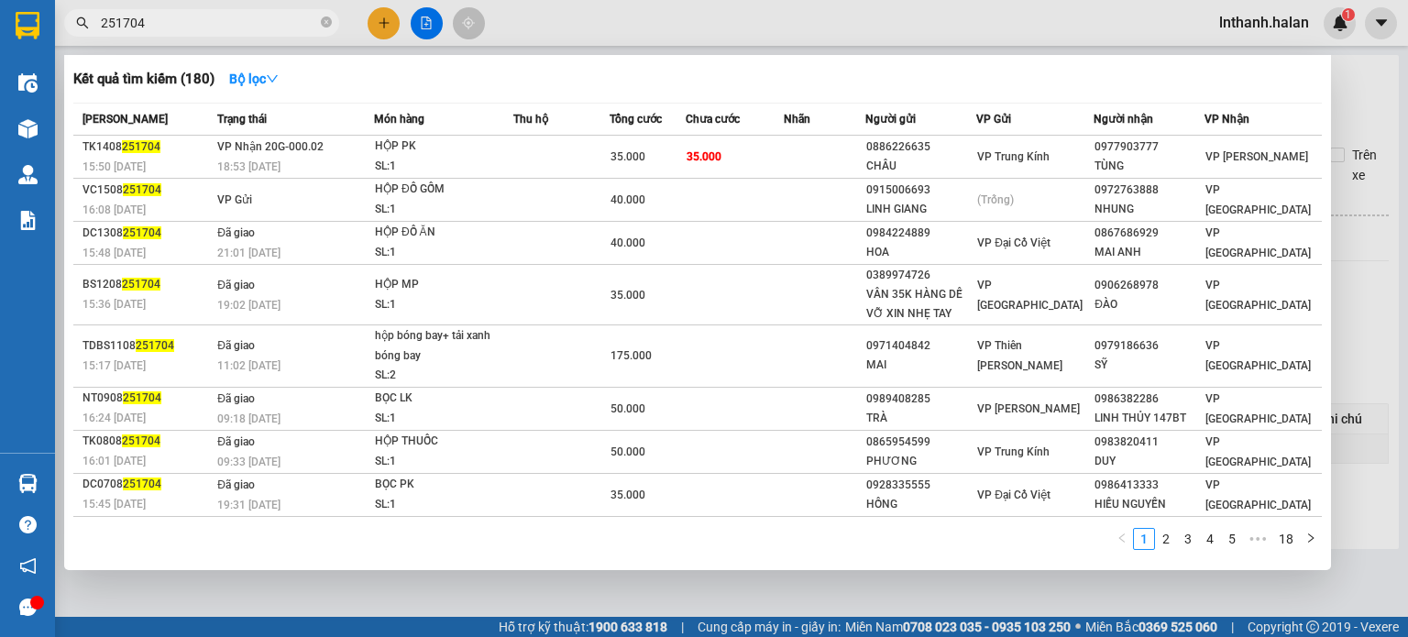
click at [205, 32] on input "251704" at bounding box center [209, 23] width 216 height 20
paste input "HD1508251578"
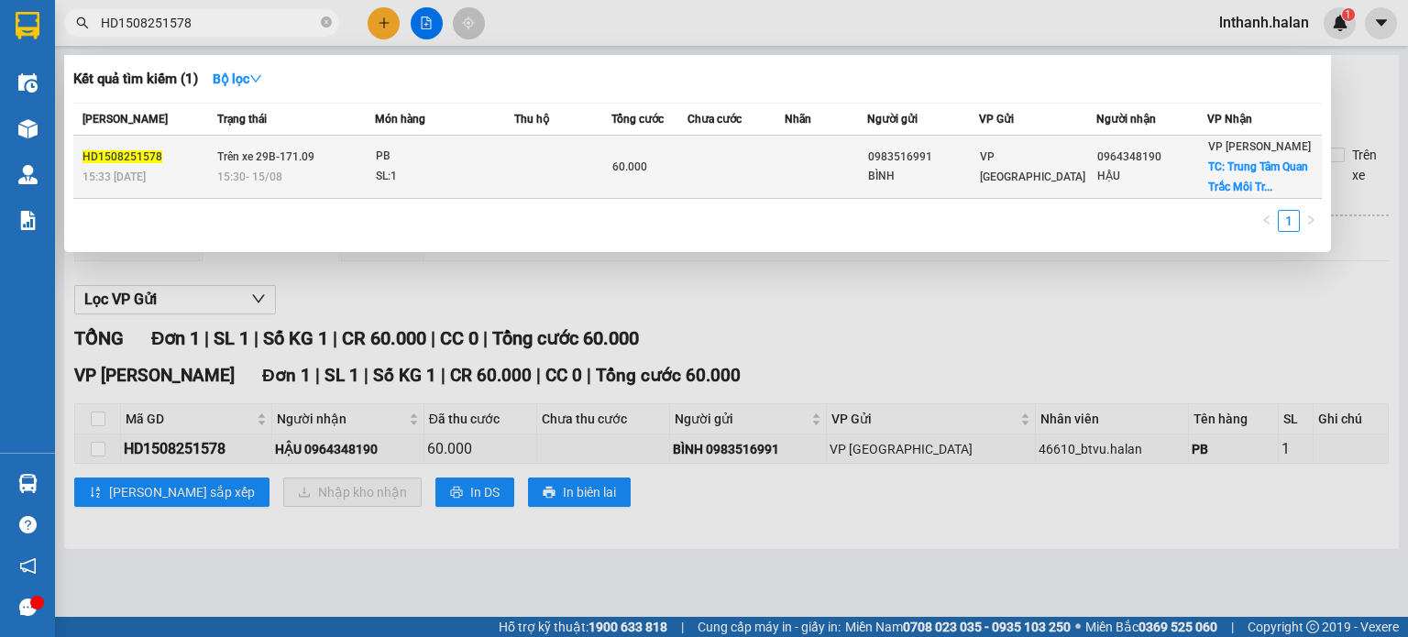
type input "HD1508251578"
click at [951, 171] on div "BÌNH" at bounding box center [923, 176] width 110 height 19
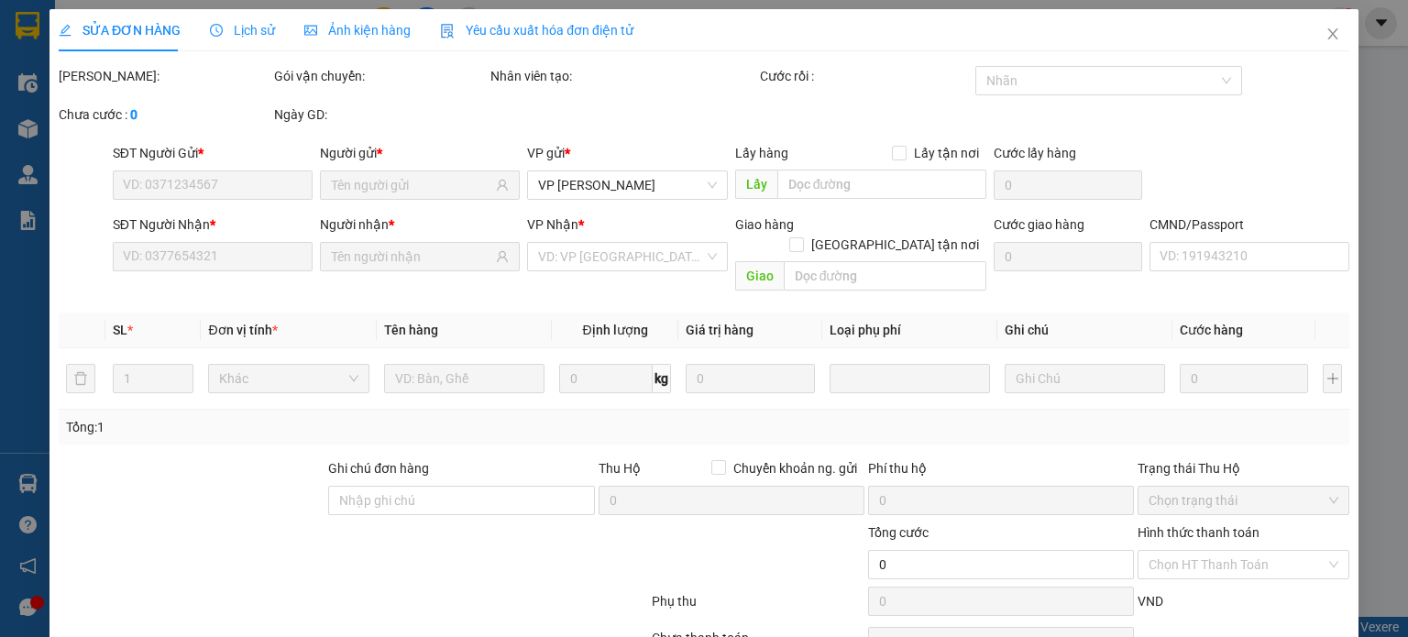
type input "0983516991"
type input "BÌNH"
type input "0964348190"
type input "HẬU"
checkbox input "true"
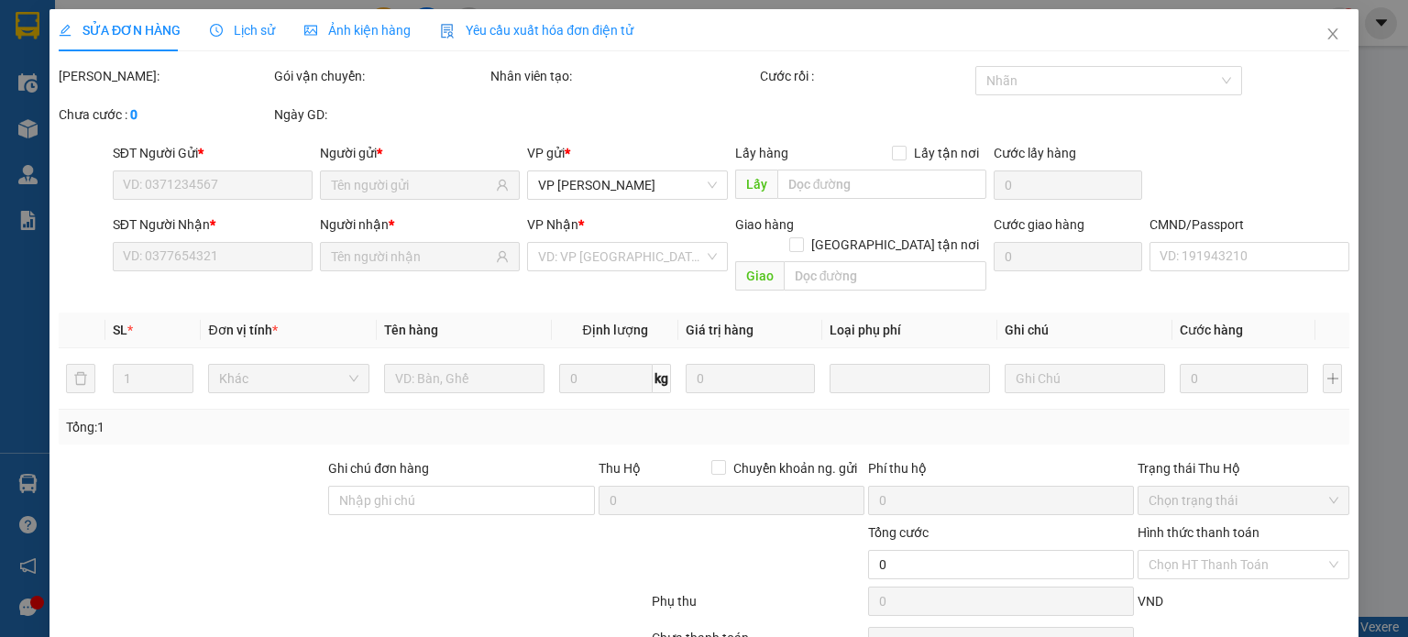
type input "Trung Tâm Quan Trắc Môi Trường, [GEOGRAPHIC_DATA][PERSON_NAME], Thành phố [GEOG…"
type input "25.000"
type input "60.000"
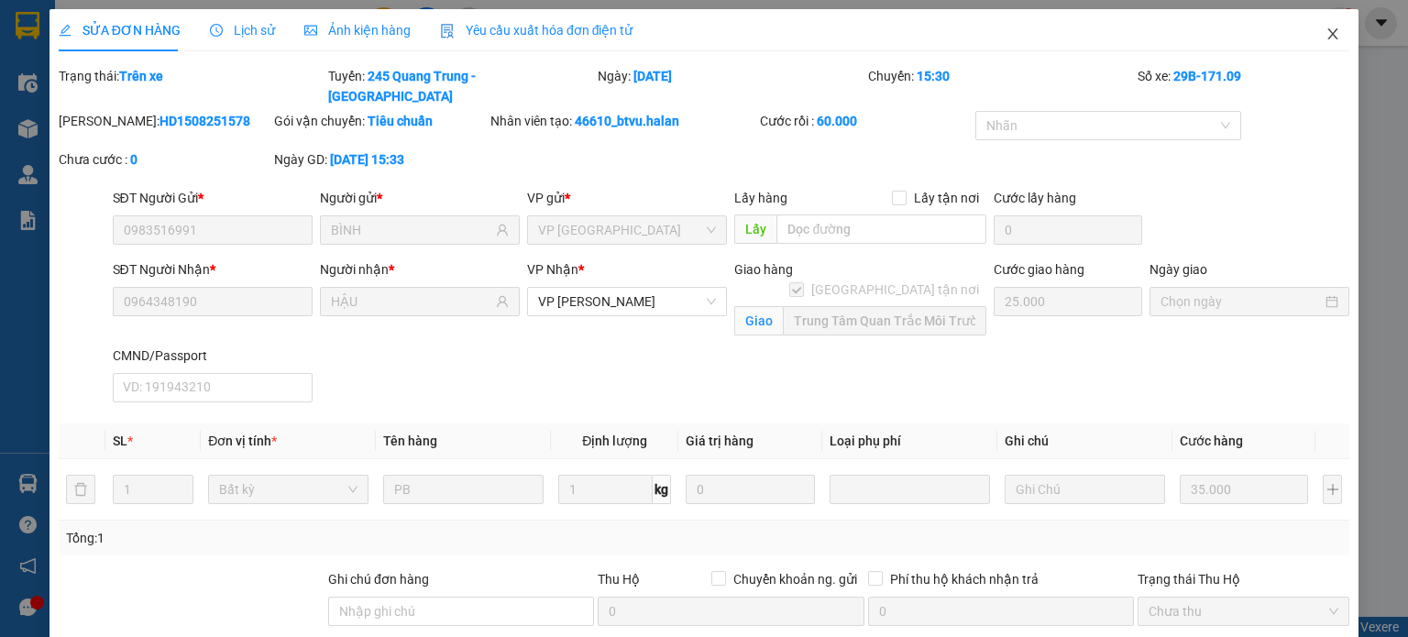
click at [1313, 45] on span "Close" at bounding box center [1332, 34] width 51 height 51
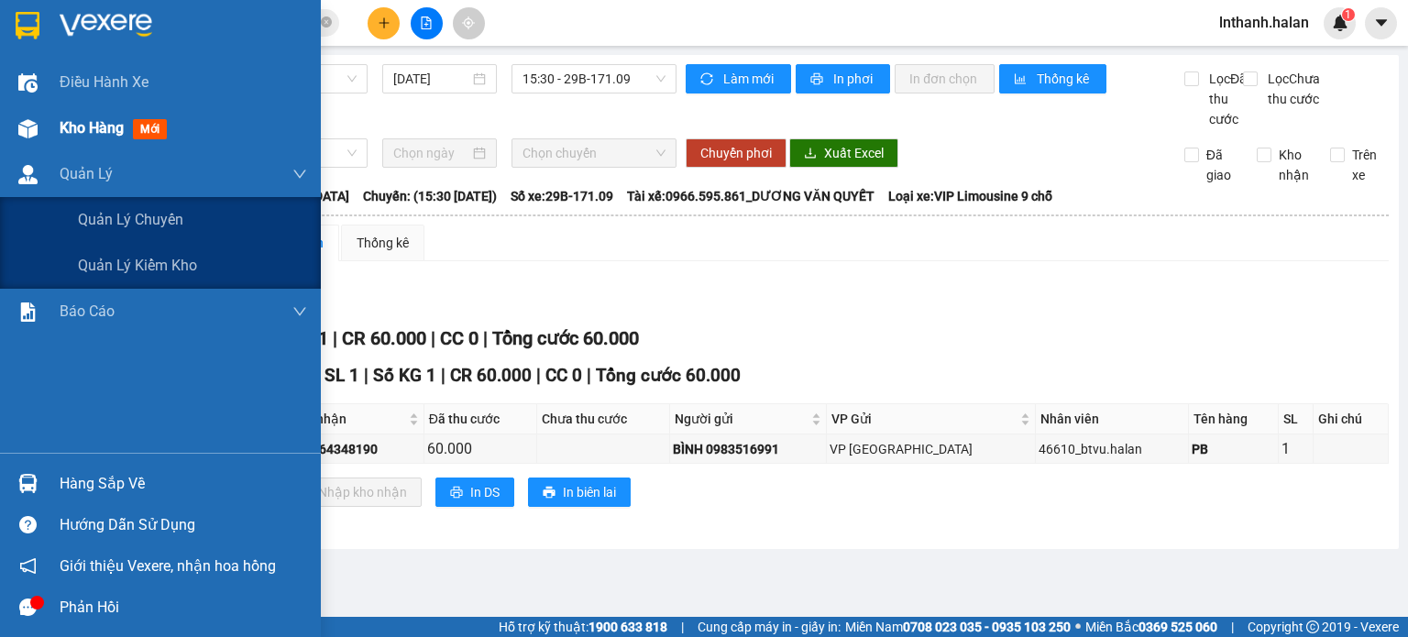
click at [77, 140] on div "Kho hàng mới" at bounding box center [183, 128] width 247 height 46
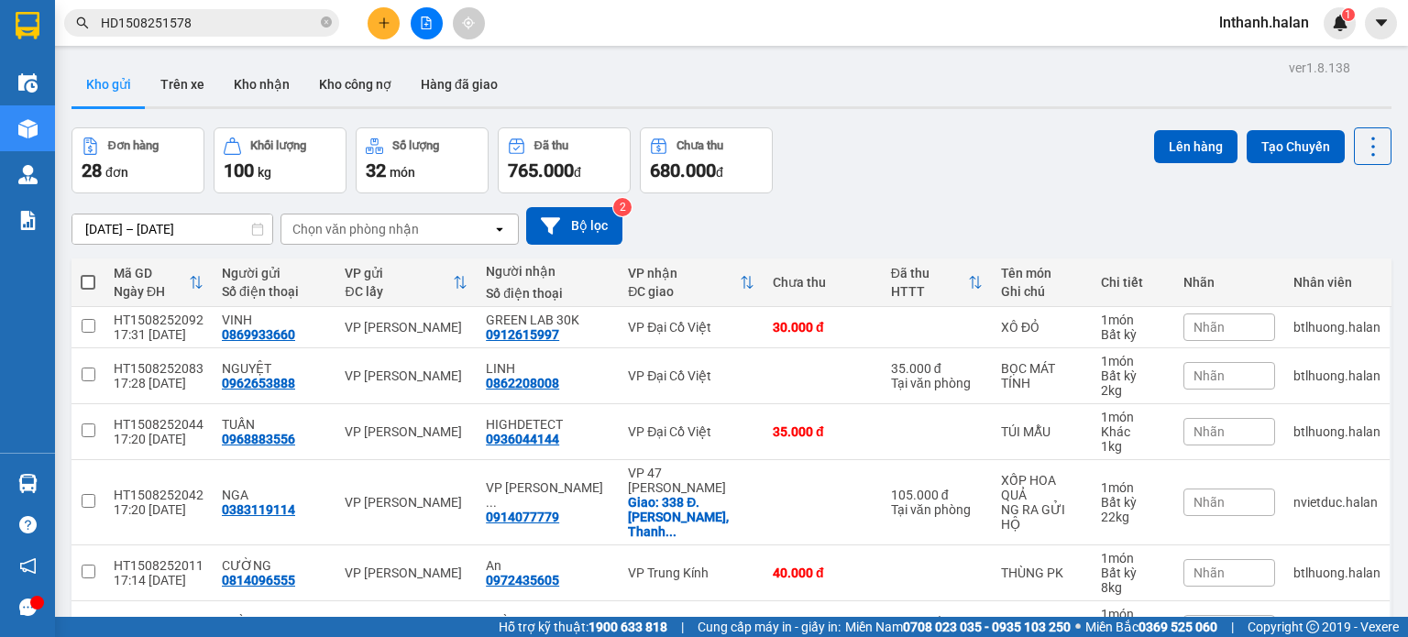
click at [330, 222] on div "Chọn văn phòng nhận" at bounding box center [355, 229] width 126 height 18
type input "bk"
click at [339, 266] on span "VP Bắc Kạn" at bounding box center [330, 267] width 71 height 18
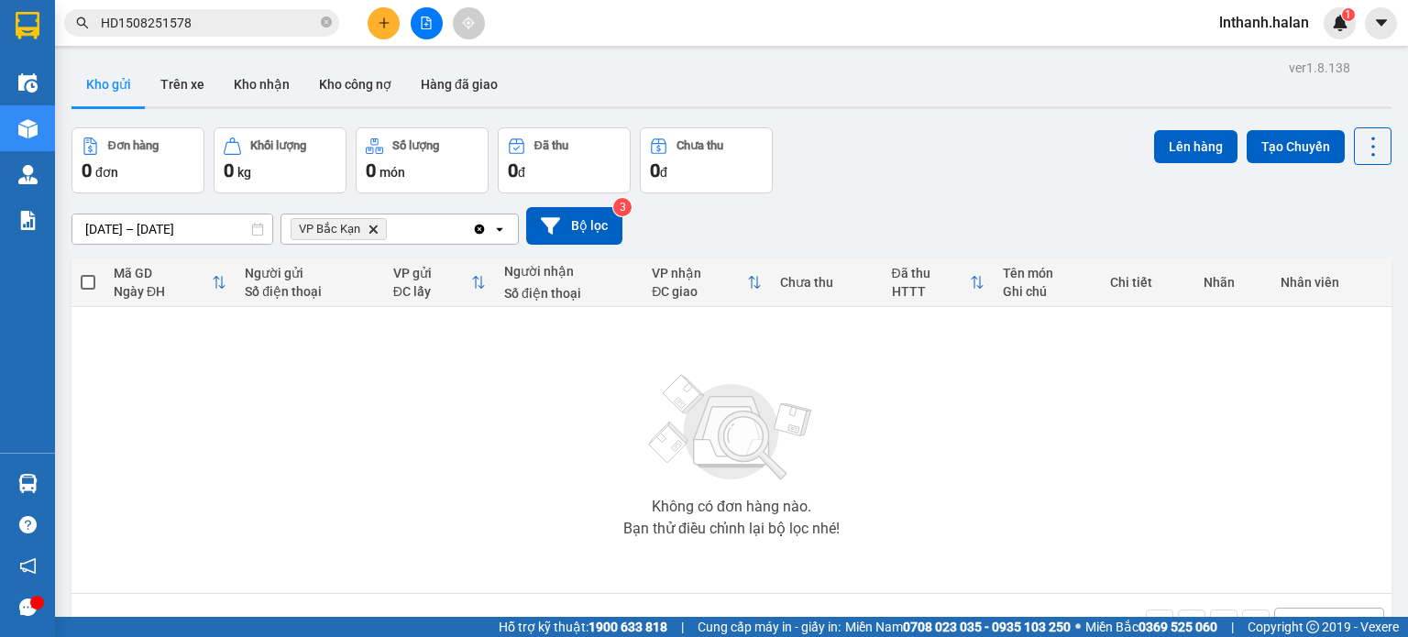
click at [478, 227] on icon "Clear all" at bounding box center [479, 229] width 15 height 15
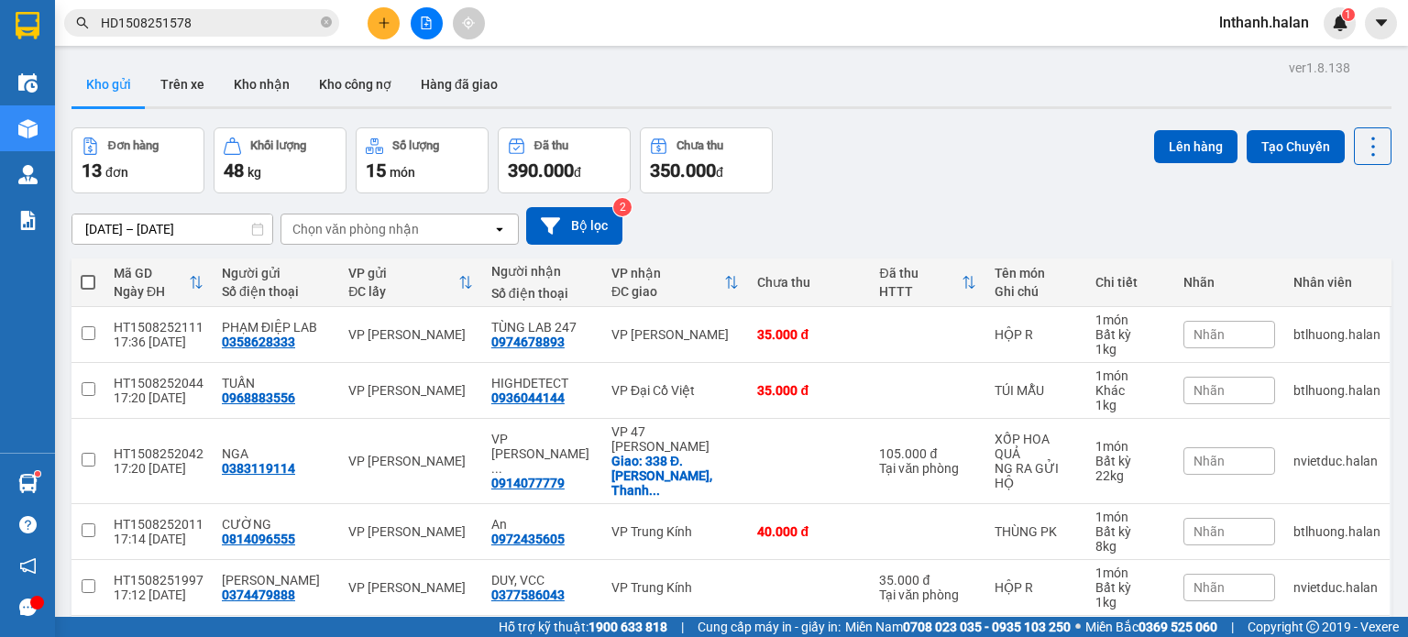
click at [242, 24] on input "HD1508251578" at bounding box center [209, 23] width 216 height 20
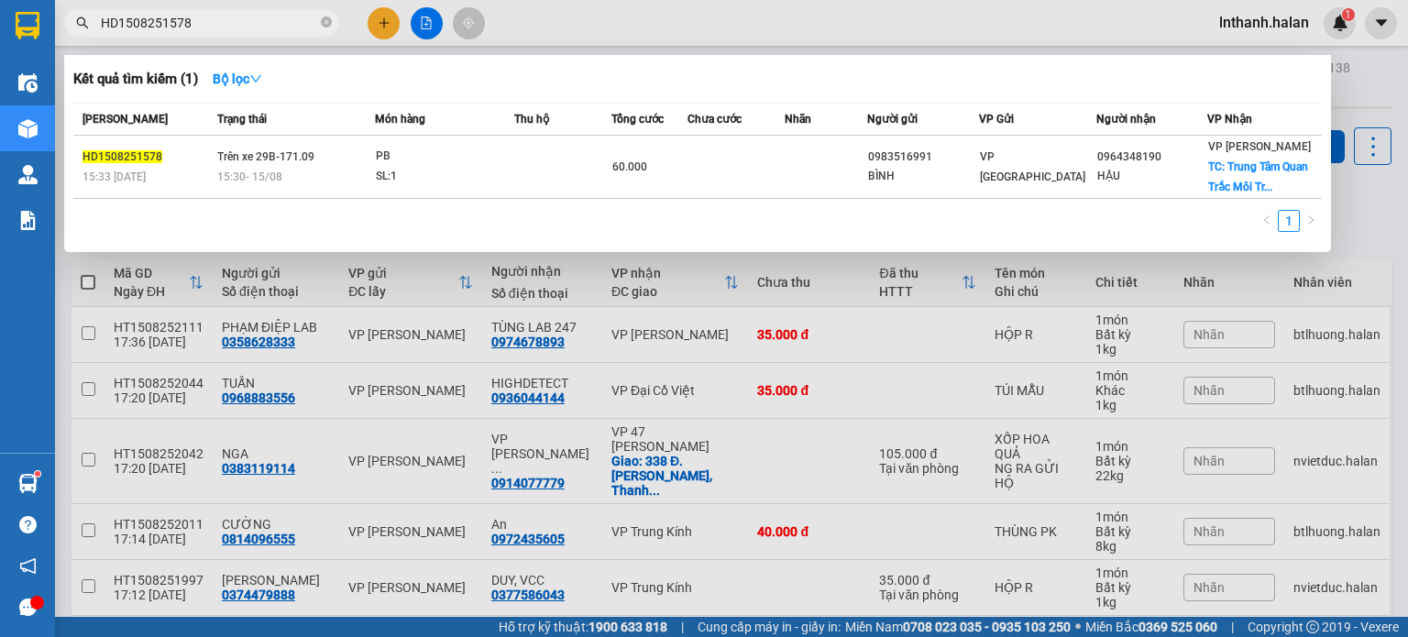
click at [242, 24] on input "HD1508251578" at bounding box center [209, 23] width 216 height 20
click at [396, 283] on div at bounding box center [704, 318] width 1408 height 637
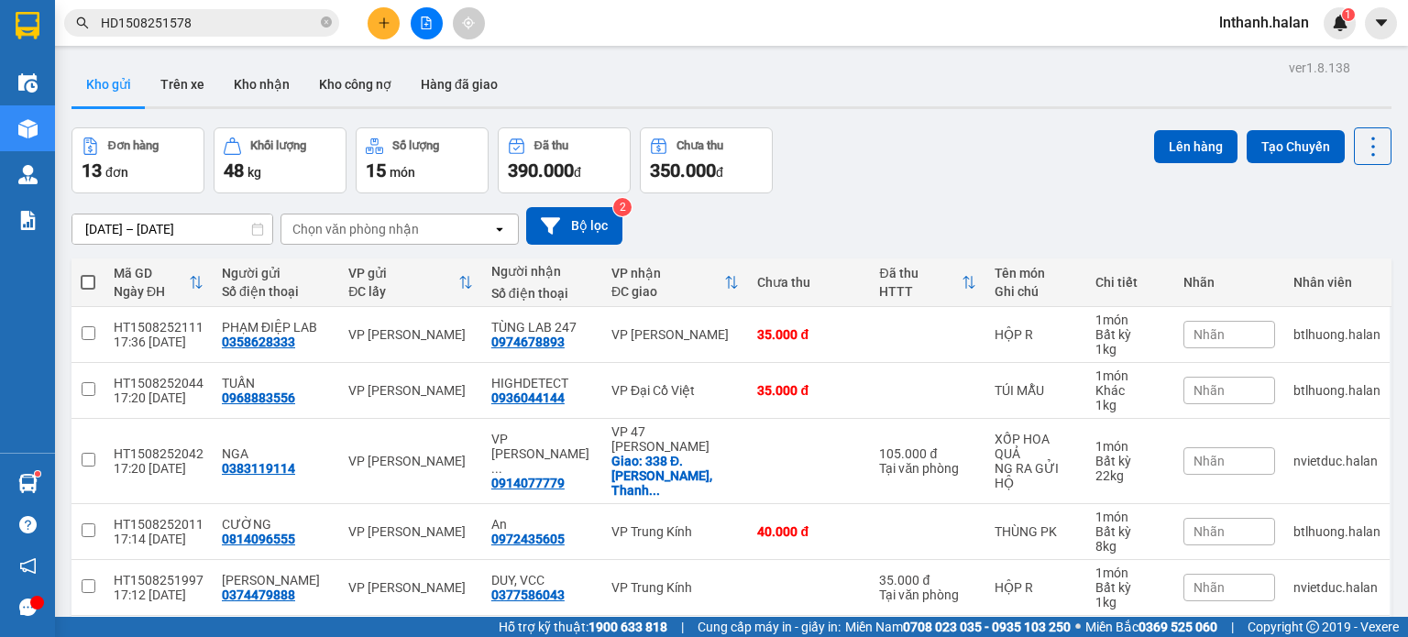
click at [371, 224] on div "Chọn văn phòng nhận" at bounding box center [355, 229] width 126 height 18
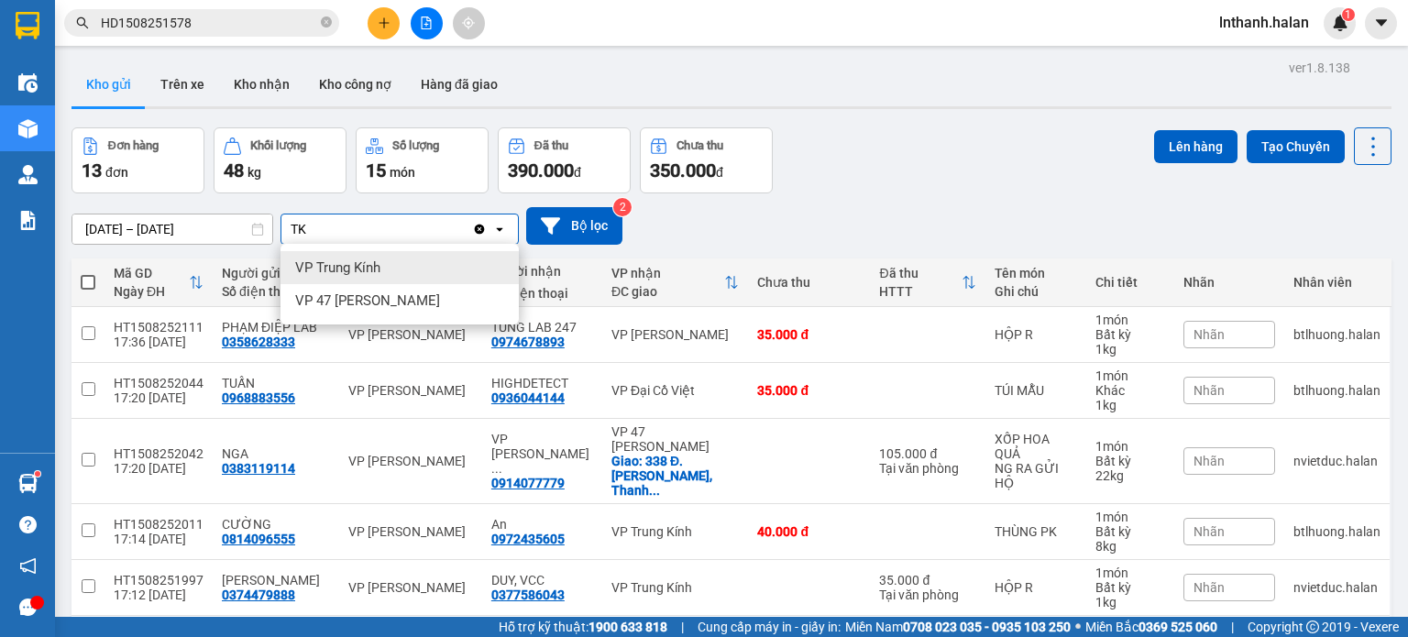
type input "TK"
click at [361, 273] on span "VP Trung Kính" at bounding box center [337, 267] width 85 height 18
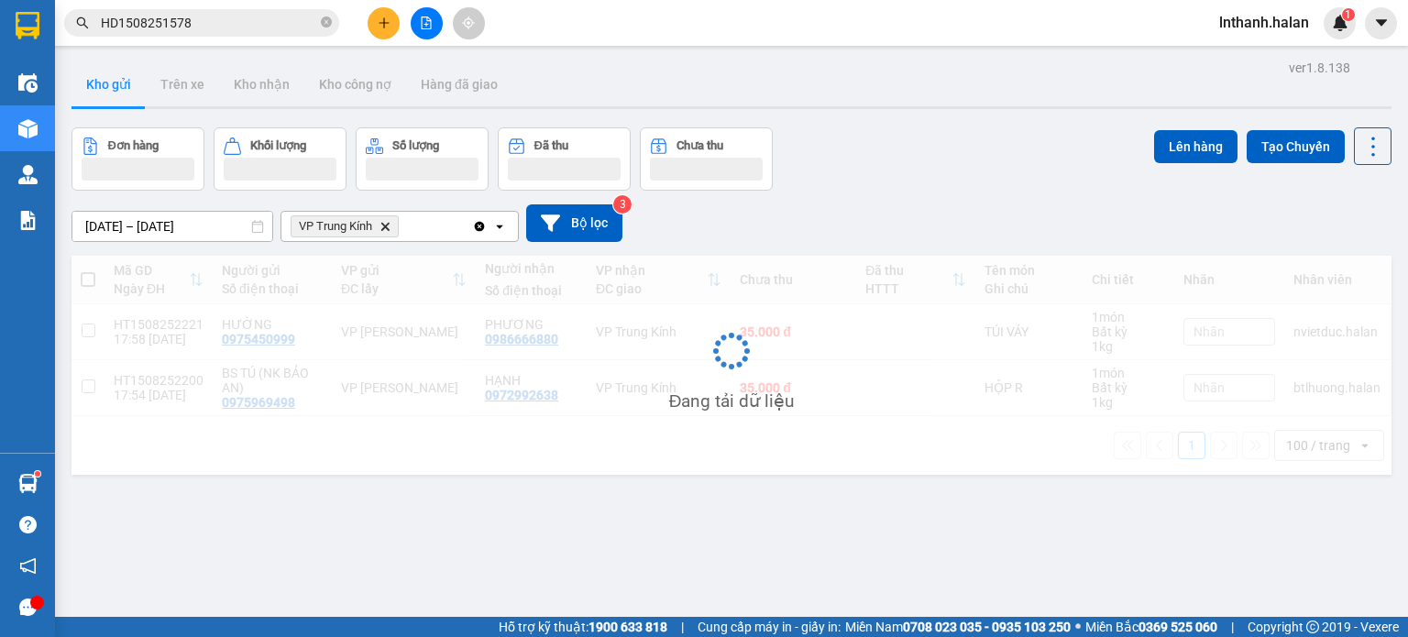
click at [430, 223] on div "VP Trung Kính Delete" at bounding box center [376, 226] width 191 height 29
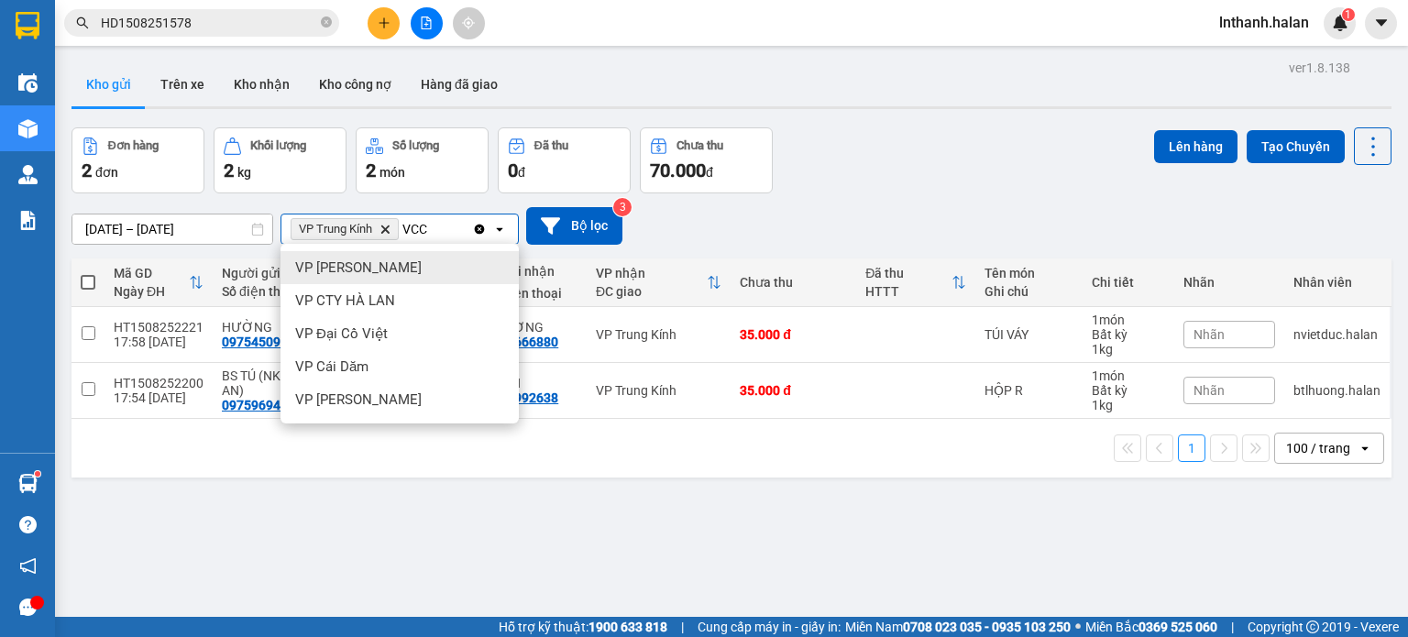
type input "VCC"
click at [396, 274] on div "VP [PERSON_NAME]" at bounding box center [399, 267] width 238 height 33
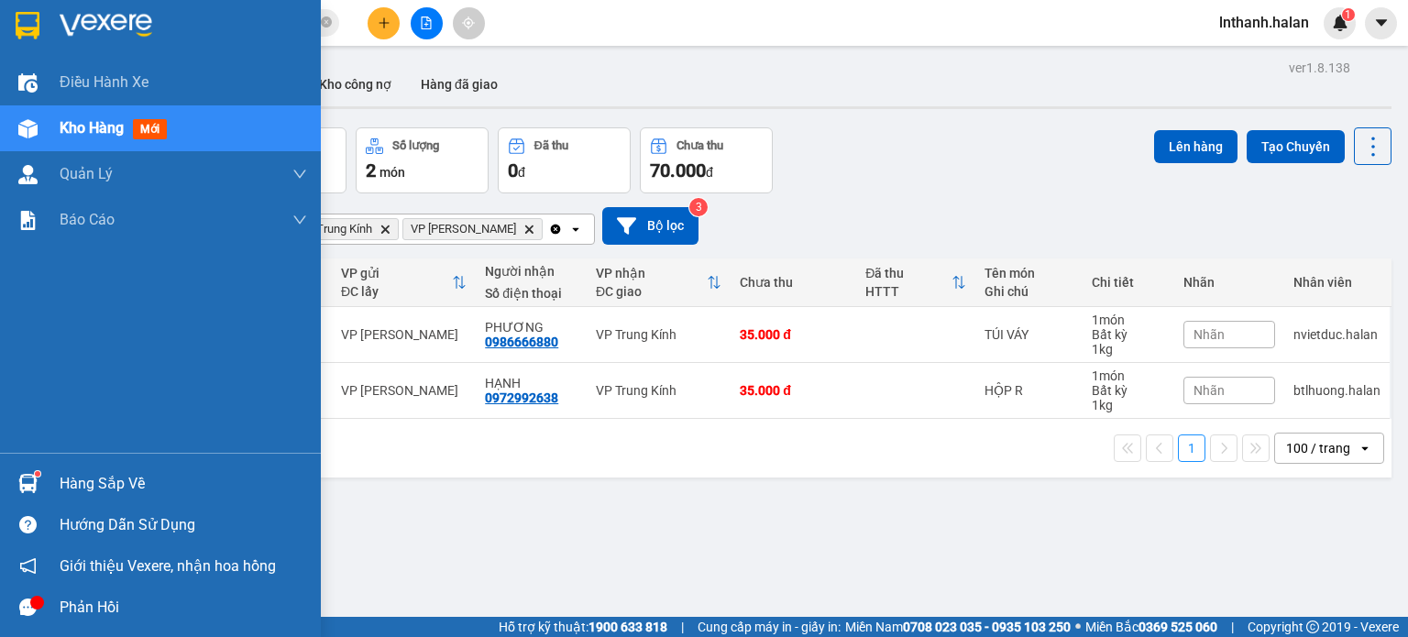
click at [23, 469] on div at bounding box center [28, 483] width 32 height 32
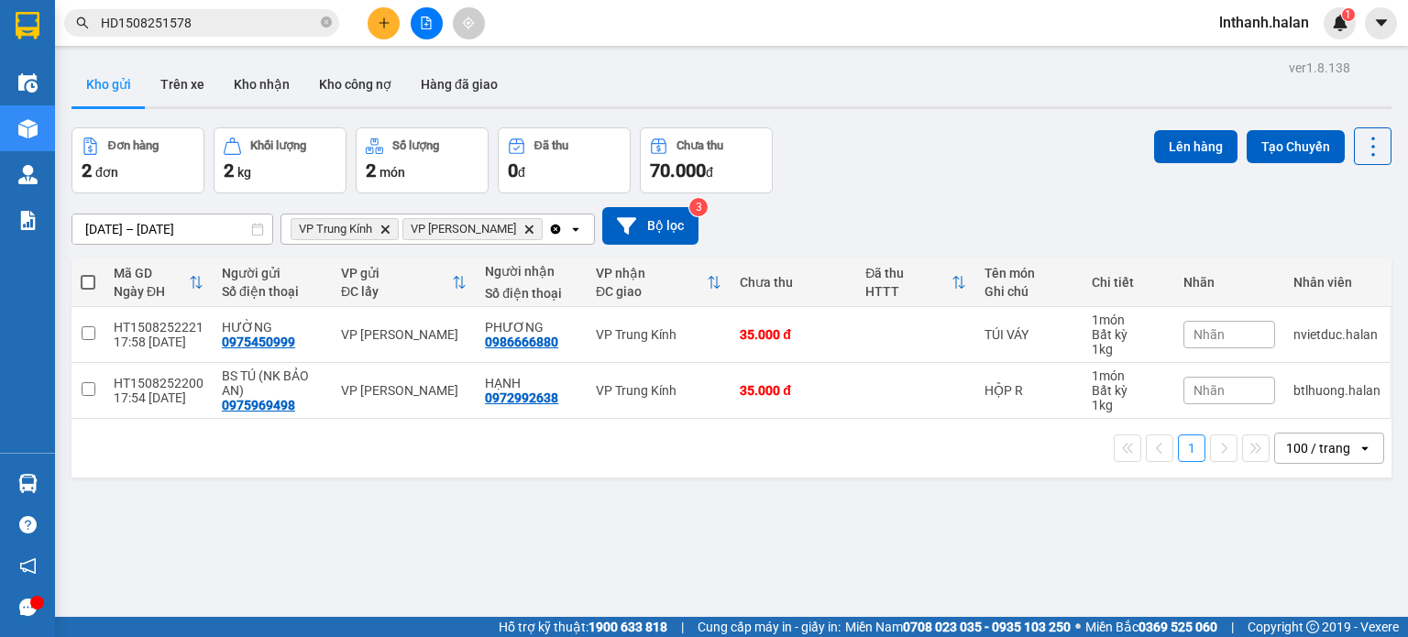
click at [923, 175] on section "Kết quả tìm kiếm ( 1 ) Bộ lọc Mã ĐH Trạng thái Món hàng Thu hộ Tổng cước Chưa c…" at bounding box center [704, 318] width 1408 height 637
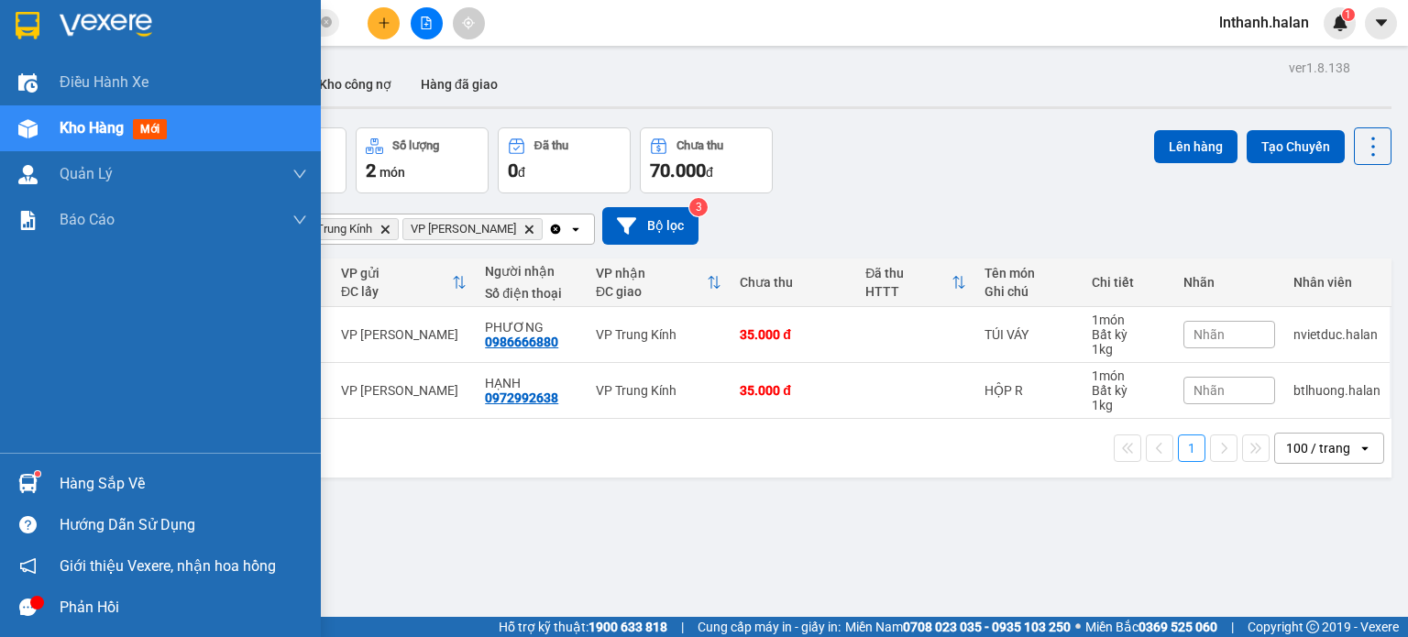
click at [13, 492] on div at bounding box center [28, 483] width 32 height 32
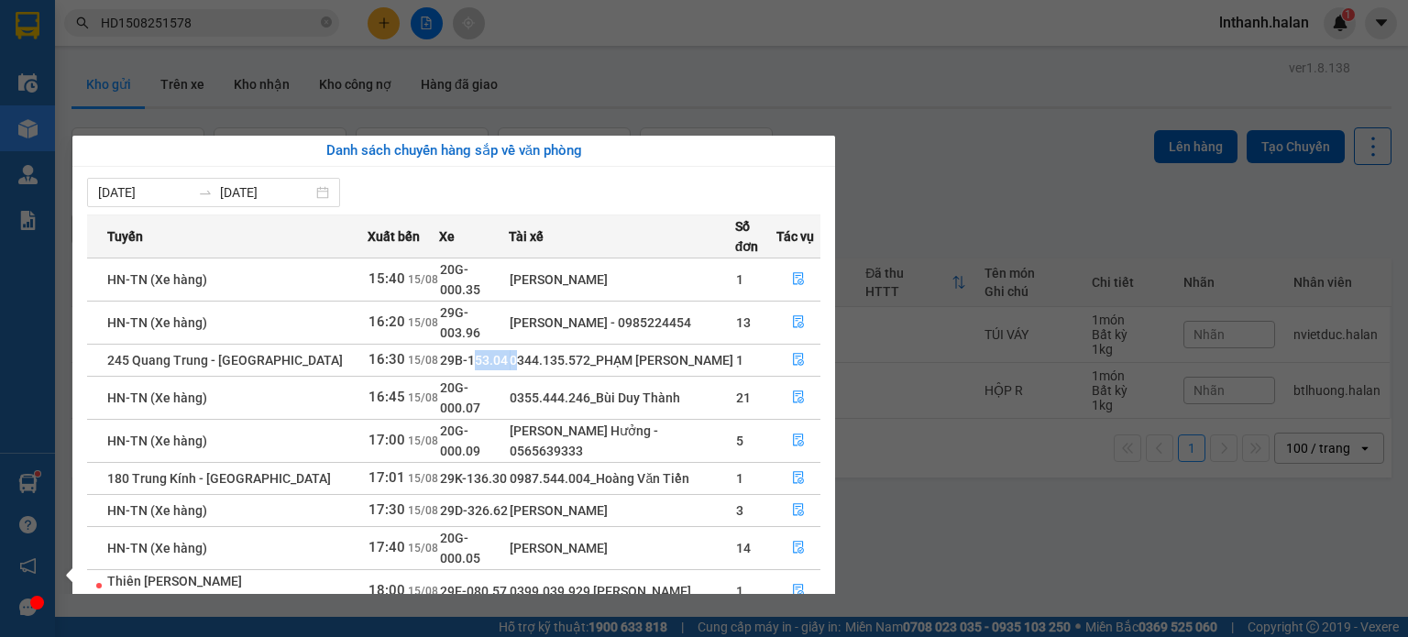
drag, startPoint x: 459, startPoint y: 334, endPoint x: 521, endPoint y: 339, distance: 61.7
click at [510, 344] on tr "245 Quang Trung - [GEOGRAPHIC_DATA] 16:30 [DATE] 29B-153.04 0344.135.572_PHẠM H…" at bounding box center [453, 360] width 733 height 32
drag, startPoint x: 469, startPoint y: 366, endPoint x: 503, endPoint y: 377, distance: 35.7
click at [499, 376] on td "20G-000.07" at bounding box center [474, 397] width 71 height 43
click at [545, 462] on td "0987.544.004_Hoàng Văn Tiền" at bounding box center [621, 478] width 225 height 32
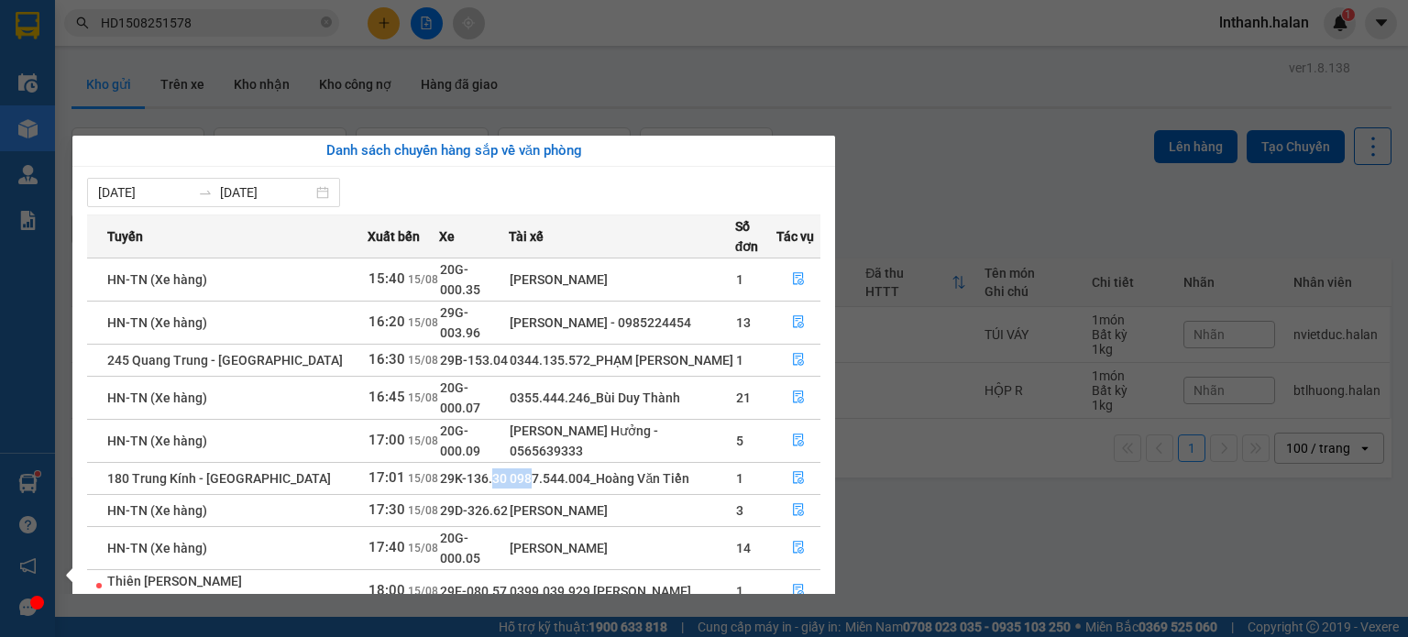
drag, startPoint x: 481, startPoint y: 432, endPoint x: 544, endPoint y: 431, distance: 63.3
click at [532, 462] on tr "180 Trung Kính - [GEOGRAPHIC_DATA] 17:01 [DATE] 29K-136.30 0987.544.004_Hoàng V…" at bounding box center [453, 478] width 733 height 32
drag, startPoint x: 445, startPoint y: 472, endPoint x: 539, endPoint y: 489, distance: 96.0
click at [487, 526] on td "20G-000.05" at bounding box center [474, 547] width 71 height 43
click at [915, 194] on section "Kết quả tìm kiếm ( 1 ) Bộ lọc Mã ĐH Trạng thái Món hàng Thu hộ Tổng cước Chưa c…" at bounding box center [704, 318] width 1408 height 637
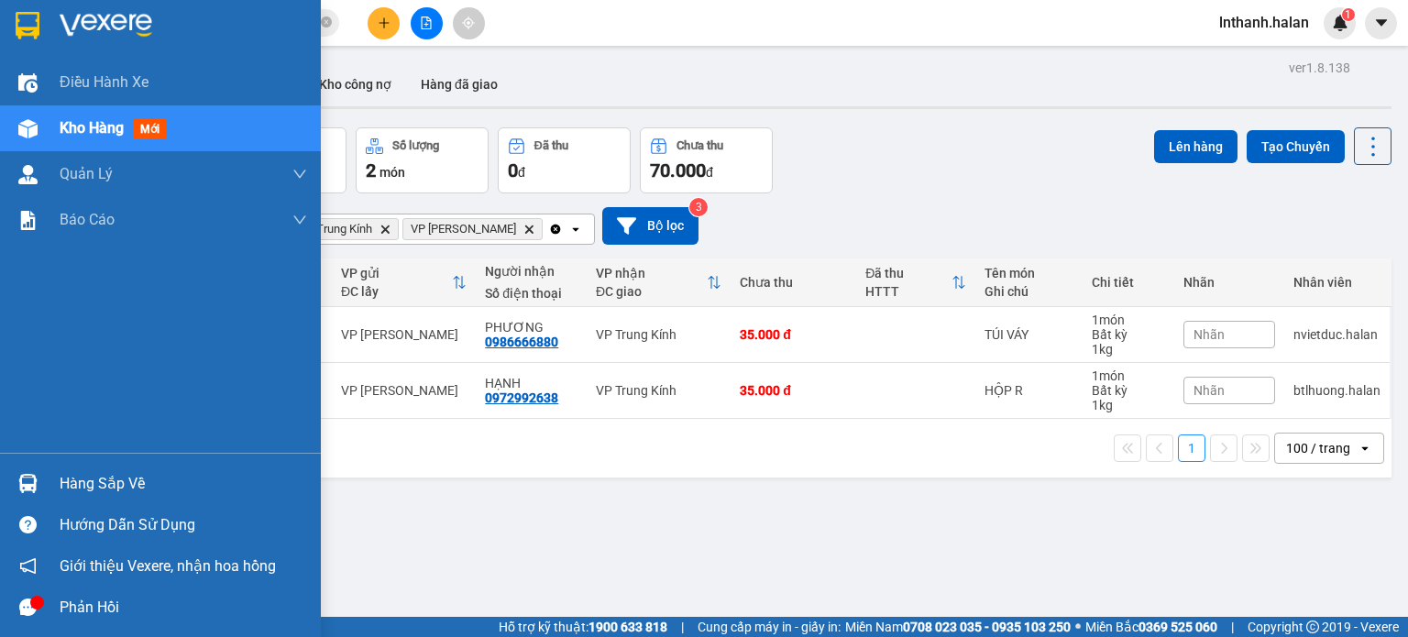
click at [27, 488] on img at bounding box center [27, 483] width 19 height 19
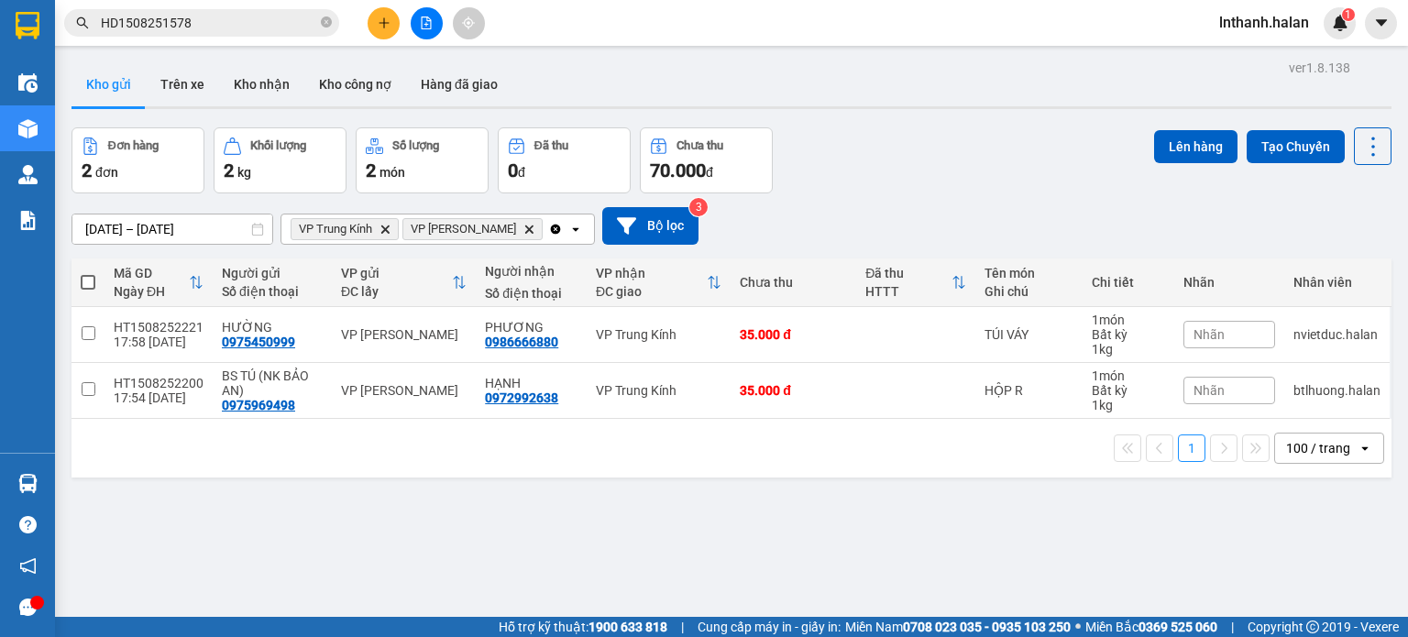
click at [1004, 204] on section "Kết quả tìm kiếm ( 1 ) Bộ lọc Mã ĐH Trạng thái Món hàng Thu hộ Tổng cước Chưa c…" at bounding box center [704, 318] width 1408 height 637
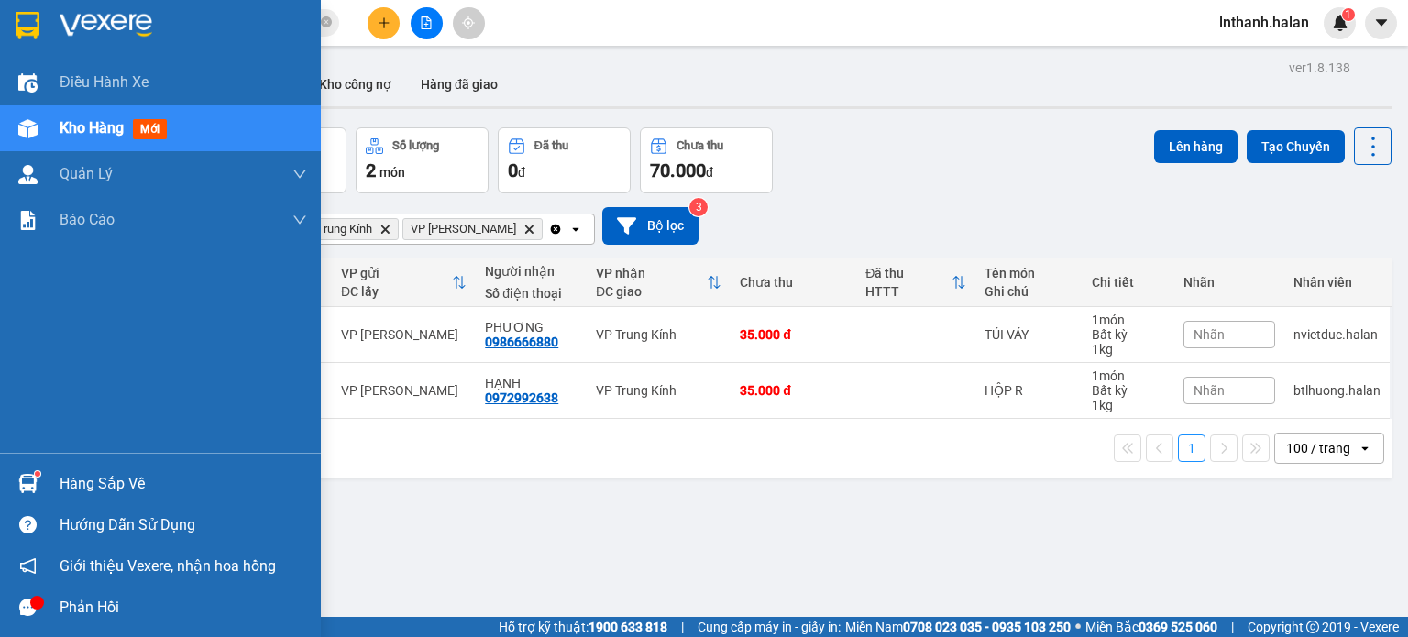
click at [19, 467] on div "Hàng sắp về" at bounding box center [160, 483] width 321 height 41
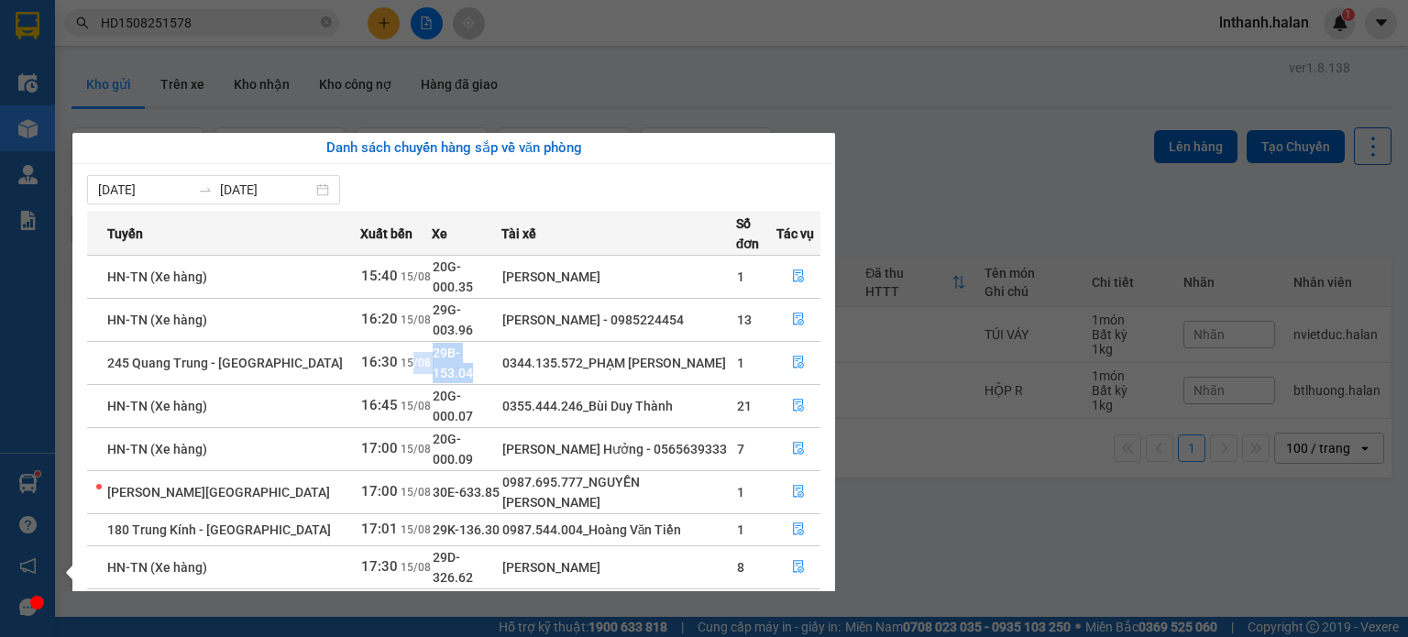
drag, startPoint x: 400, startPoint y: 321, endPoint x: 521, endPoint y: 309, distance: 121.6
click at [489, 341] on tr "245 Quang Trung - [GEOGRAPHIC_DATA] 16:30 [DATE] 29B-153.04 0344.135.572_PHẠM H…" at bounding box center [453, 362] width 733 height 43
drag, startPoint x: 550, startPoint y: 308, endPoint x: 604, endPoint y: 311, distance: 54.2
click at [552, 341] on td "0344.135.572_PHẠM [PERSON_NAME]" at bounding box center [618, 362] width 235 height 43
drag, startPoint x: 489, startPoint y: 316, endPoint x: 609, endPoint y: 316, distance: 119.2
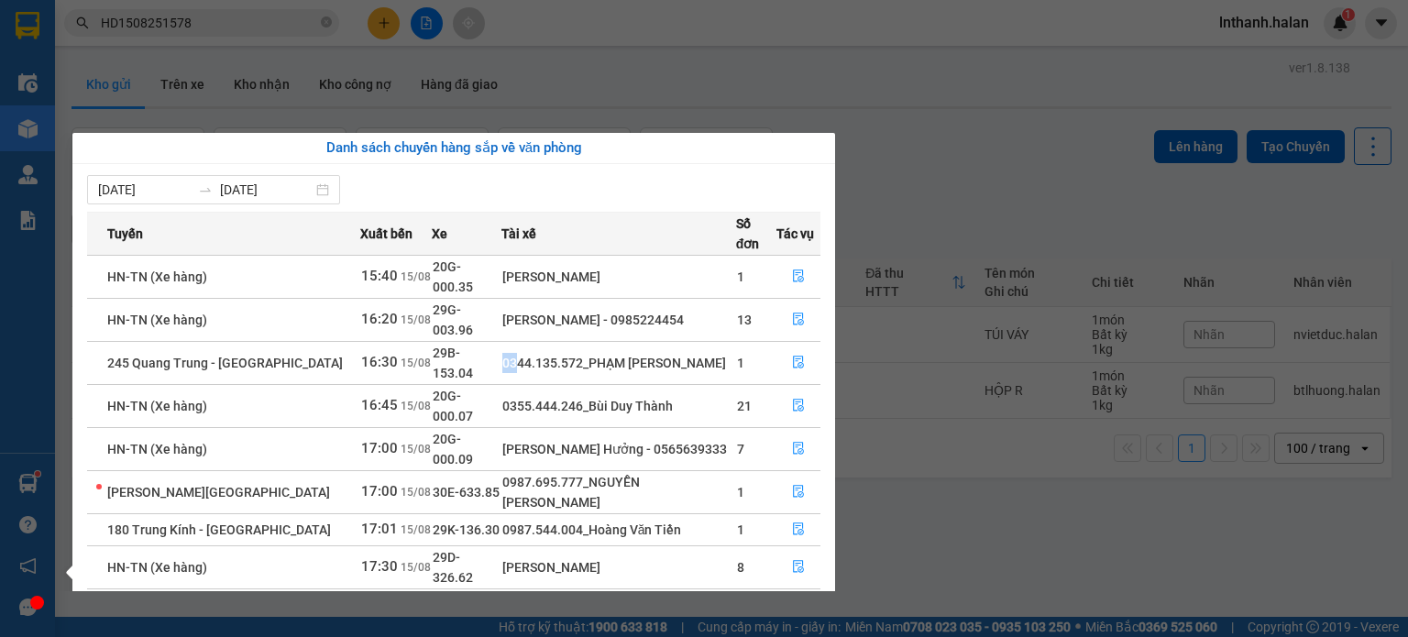
click at [524, 341] on tr "245 Quang Trung - [GEOGRAPHIC_DATA] 16:30 [DATE] 29B-153.04 0344.135.572_PHẠM H…" at bounding box center [453, 362] width 733 height 43
click at [609, 353] on div "0344.135.572_PHẠM [PERSON_NAME]" at bounding box center [618, 363] width 233 height 20
drag, startPoint x: 524, startPoint y: 320, endPoint x: 580, endPoint y: 315, distance: 56.1
click at [555, 353] on div "0344.135.572_PHẠM [PERSON_NAME]" at bounding box center [618, 363] width 233 height 20
click at [565, 353] on div "0344.135.572_PHẠM [PERSON_NAME]" at bounding box center [618, 363] width 233 height 20
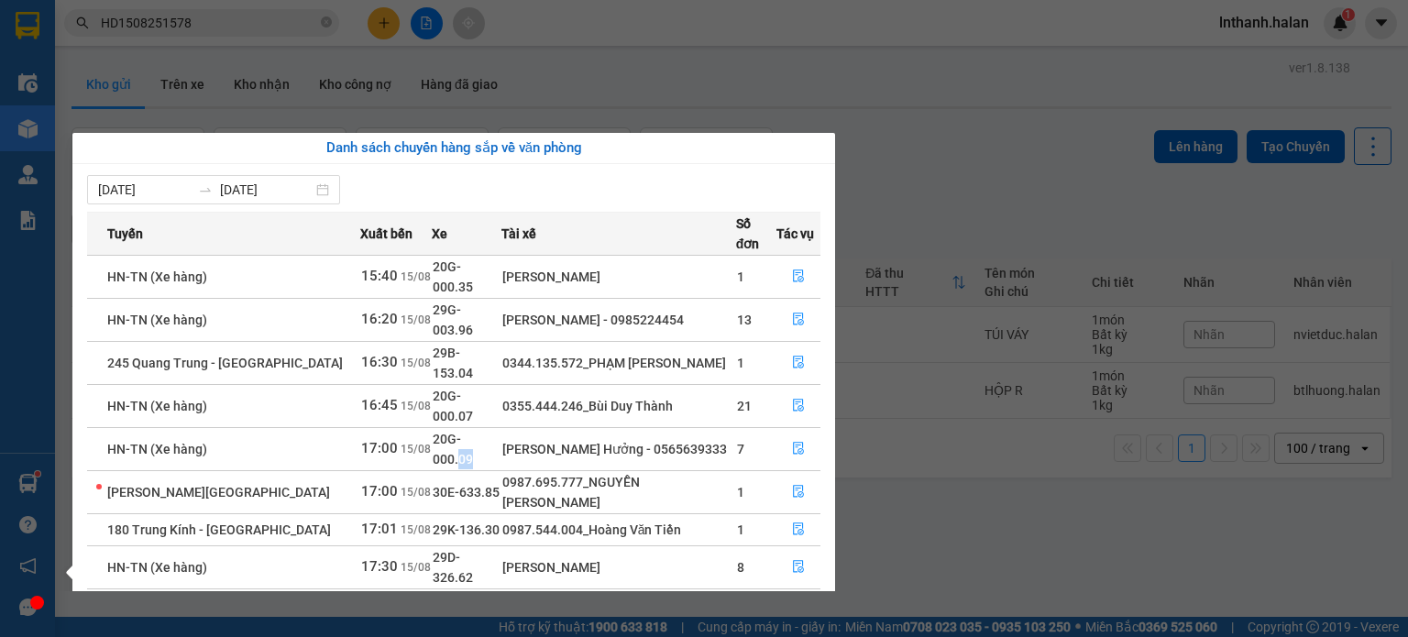
drag, startPoint x: 485, startPoint y: 391, endPoint x: 516, endPoint y: 392, distance: 31.2
click at [505, 427] on tr "HN-TN (Xe hàng) 17:00 [DATE] 20G-000.09 [PERSON_NAME] Hưởng - 0565639333 7" at bounding box center [453, 448] width 733 height 43
click at [788, 262] on button "button" at bounding box center [798, 276] width 42 height 29
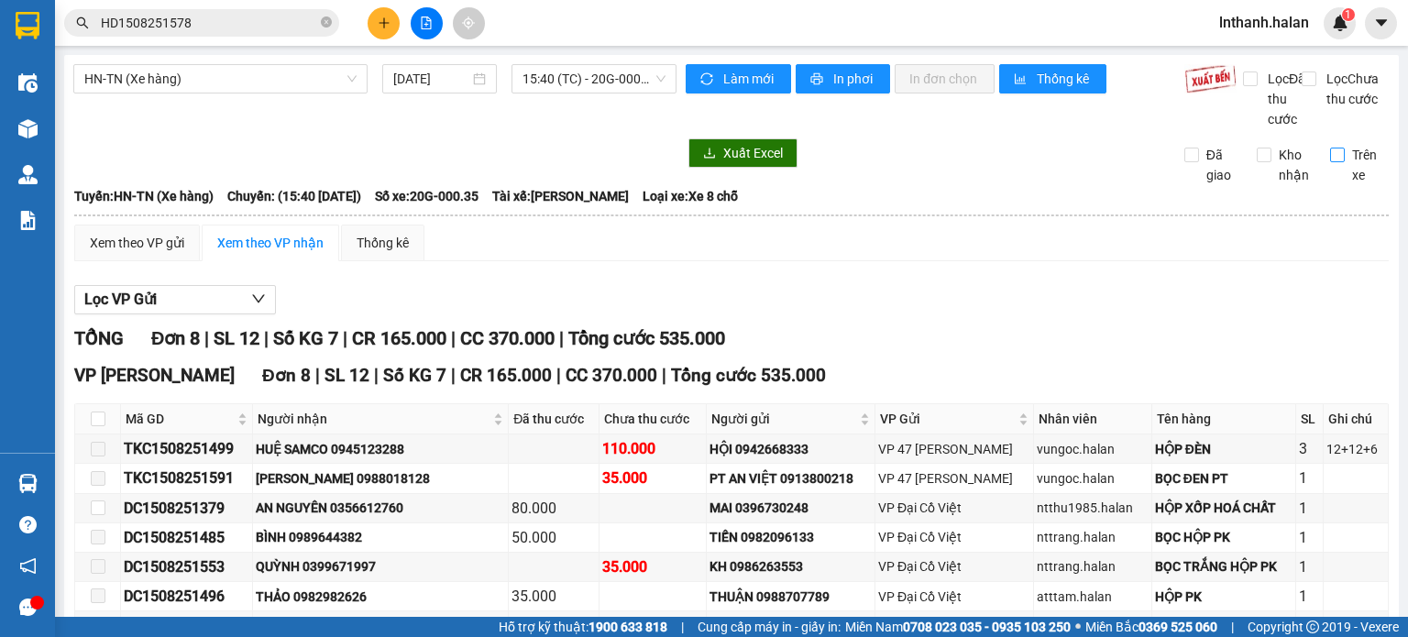
click at [1330, 185] on label "Trên xe" at bounding box center [1360, 165] width 60 height 40
click at [1330, 162] on input "Trên xe" at bounding box center [1337, 155] width 15 height 15
checkbox input "true"
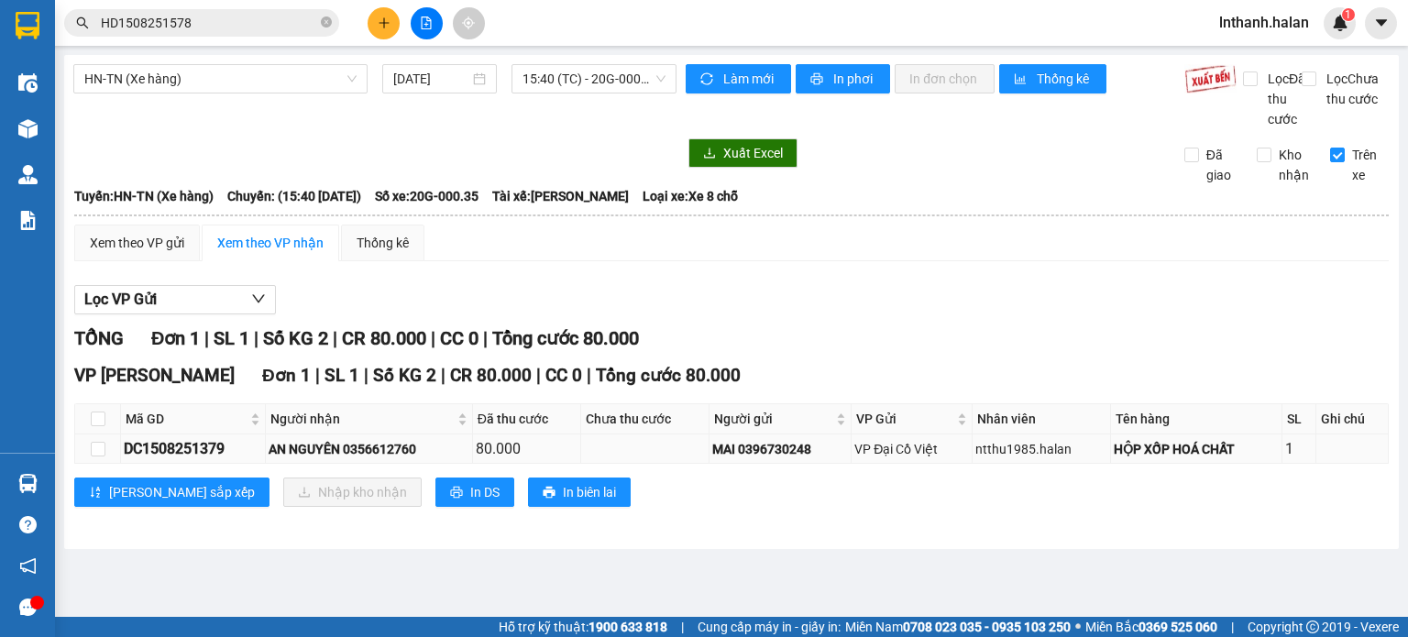
click at [206, 460] on div "DC1508251379" at bounding box center [193, 448] width 138 height 23
copy div "DC1508251379"
click at [227, 30] on input "HD1508251578" at bounding box center [209, 23] width 216 height 20
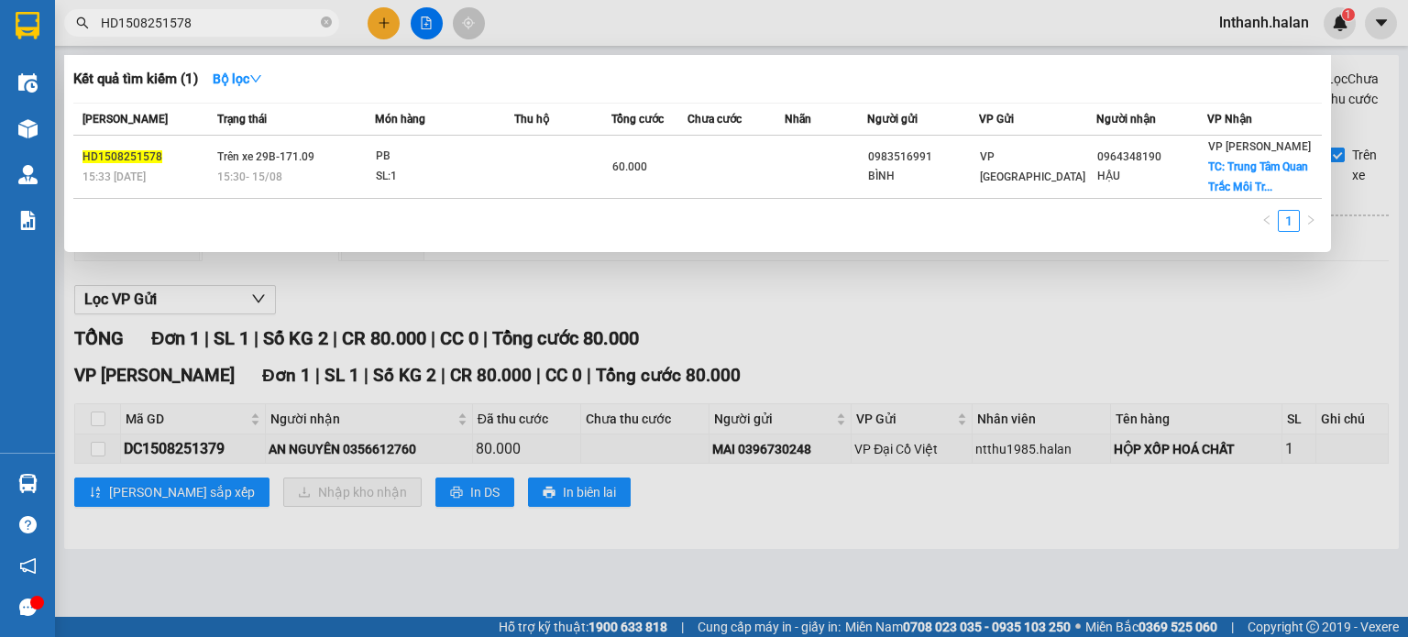
paste input "DC1508251379"
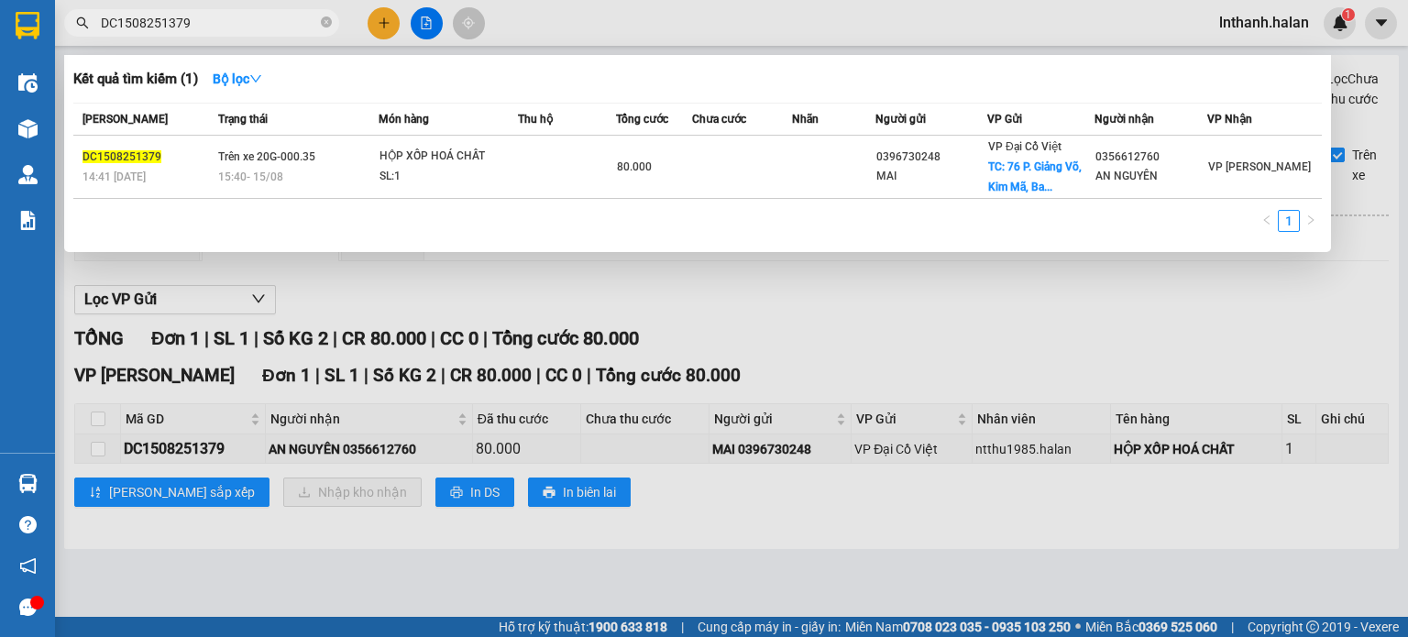
type input "DC1508251379"
click at [709, 33] on div at bounding box center [704, 318] width 1408 height 637
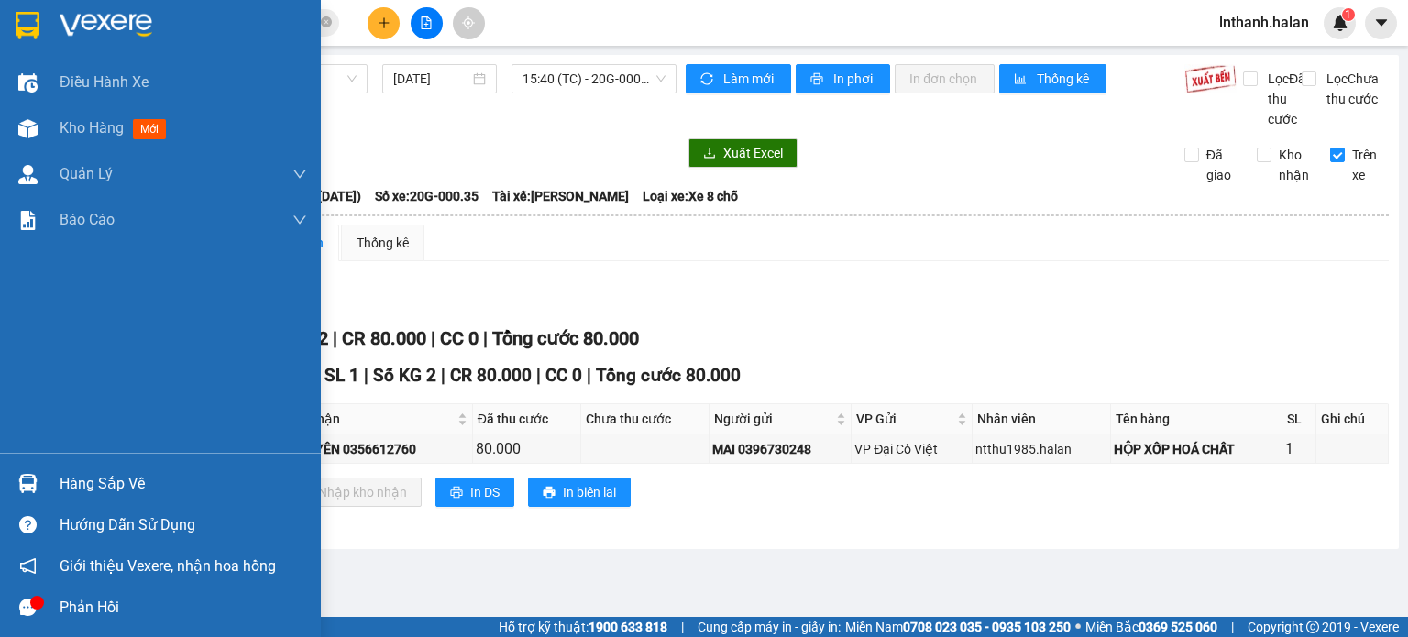
click at [35, 483] on img at bounding box center [27, 483] width 19 height 19
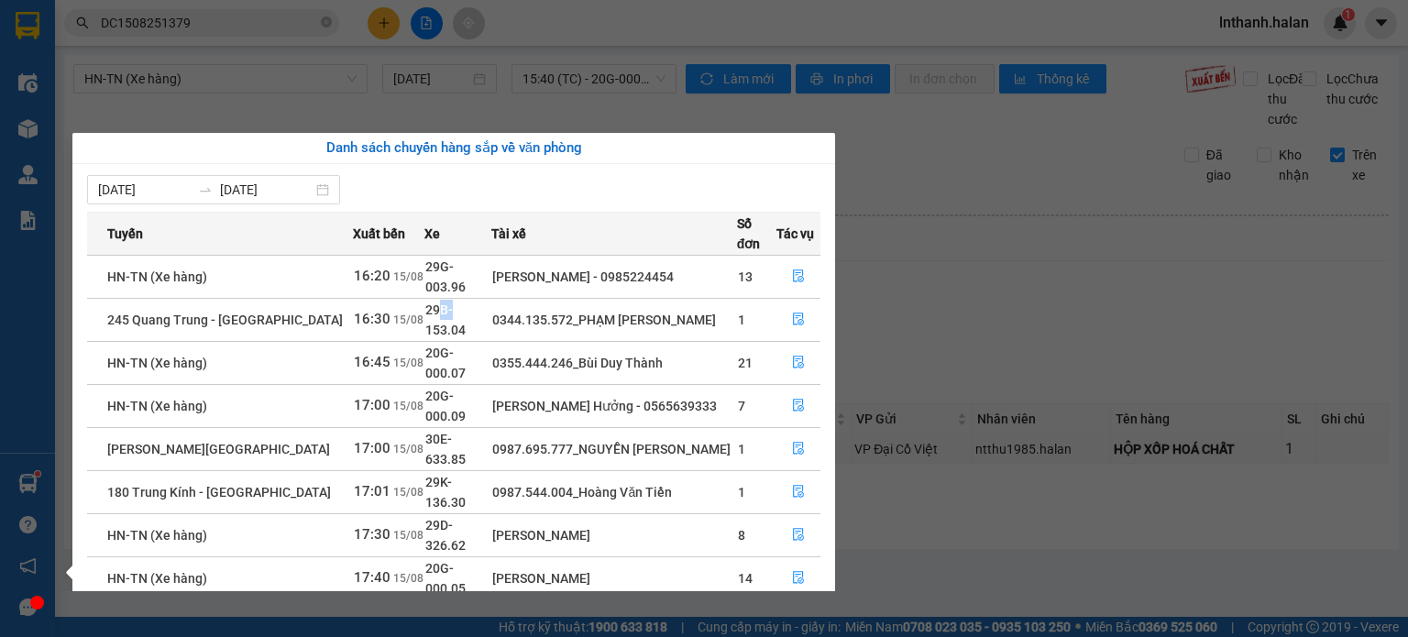
drag, startPoint x: 429, startPoint y: 300, endPoint x: 469, endPoint y: 300, distance: 40.3
click at [455, 302] on span "29B-153.04" at bounding box center [445, 319] width 40 height 35
drag, startPoint x: 492, startPoint y: 300, endPoint x: 541, endPoint y: 311, distance: 49.8
click at [493, 300] on tr "245 Quang Trung - [GEOGRAPHIC_DATA] 16:30 [DATE] 29B-153.04 0344.135.572_PHẠM H…" at bounding box center [453, 319] width 733 height 43
click at [938, 315] on section "Kết quả tìm kiếm ( 1 ) Bộ lọc Mã ĐH Trạng thái Món hàng Thu hộ Tổng cước Chưa c…" at bounding box center [704, 318] width 1408 height 637
